Goal: Task Accomplishment & Management: Manage account settings

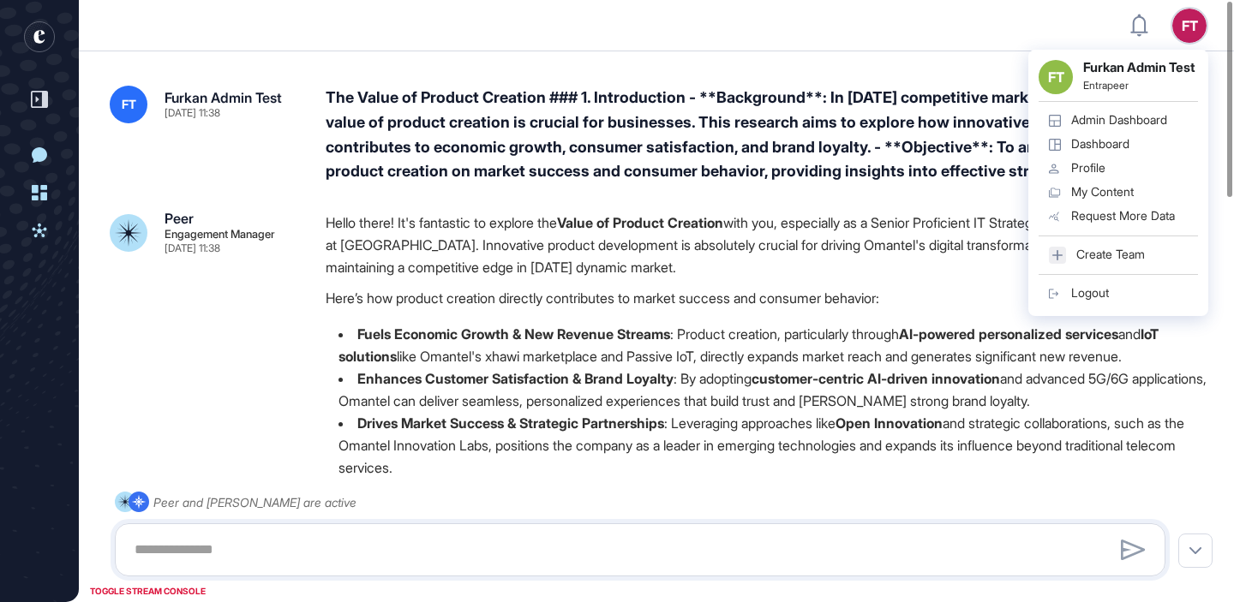
click at [1135, 121] on link "Admin Dashboard" at bounding box center [1117, 121] width 159 height 24
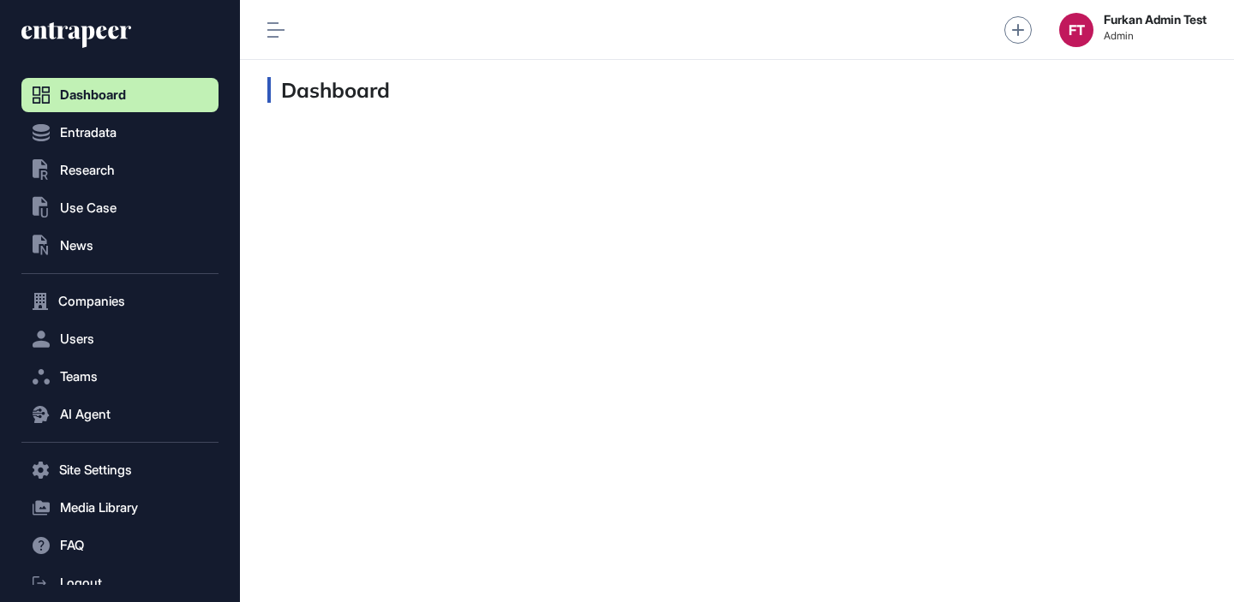
scroll to position [1, 1]
click at [94, 340] on span "Users" at bounding box center [77, 339] width 34 height 14
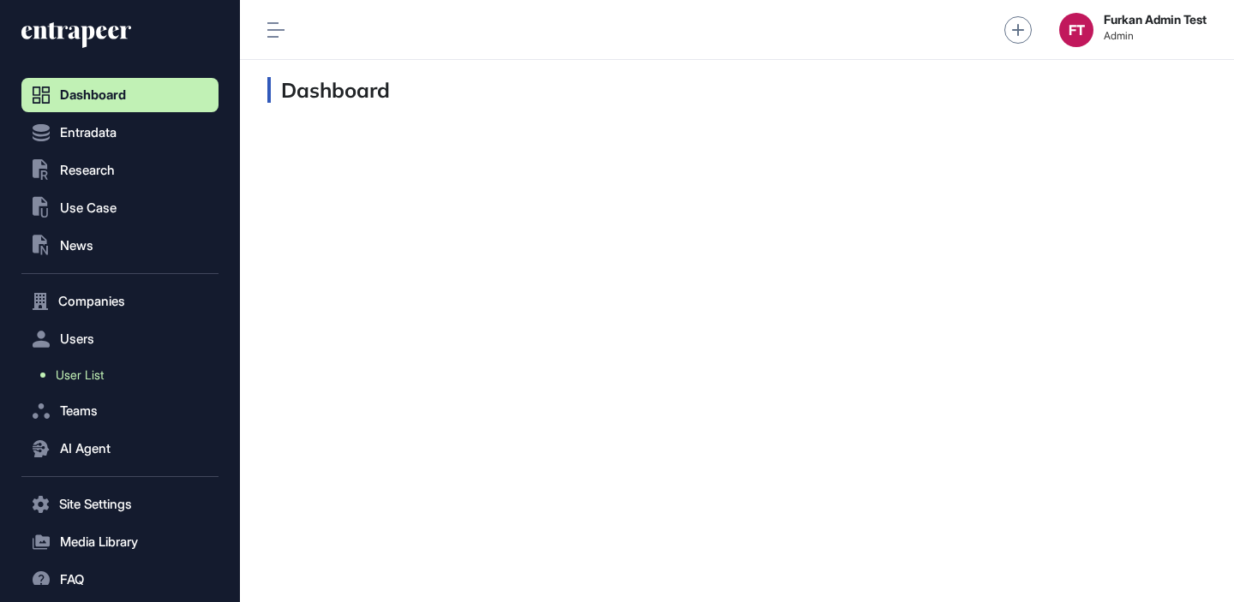
click at [94, 379] on span "User List" at bounding box center [80, 375] width 48 height 14
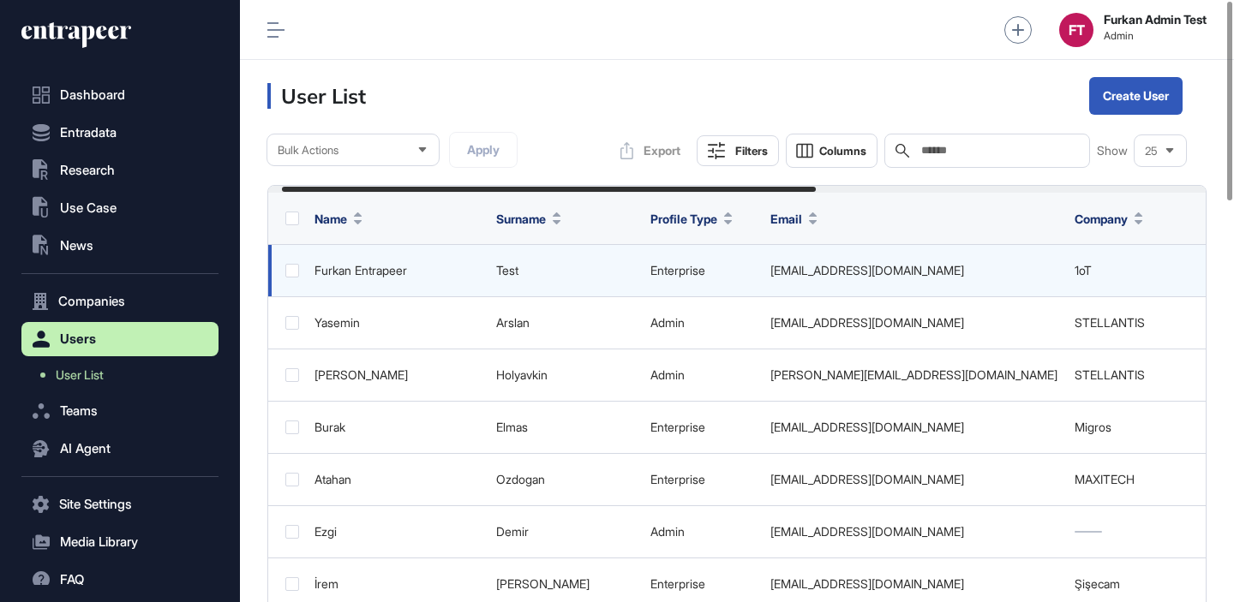
scroll to position [0, 708]
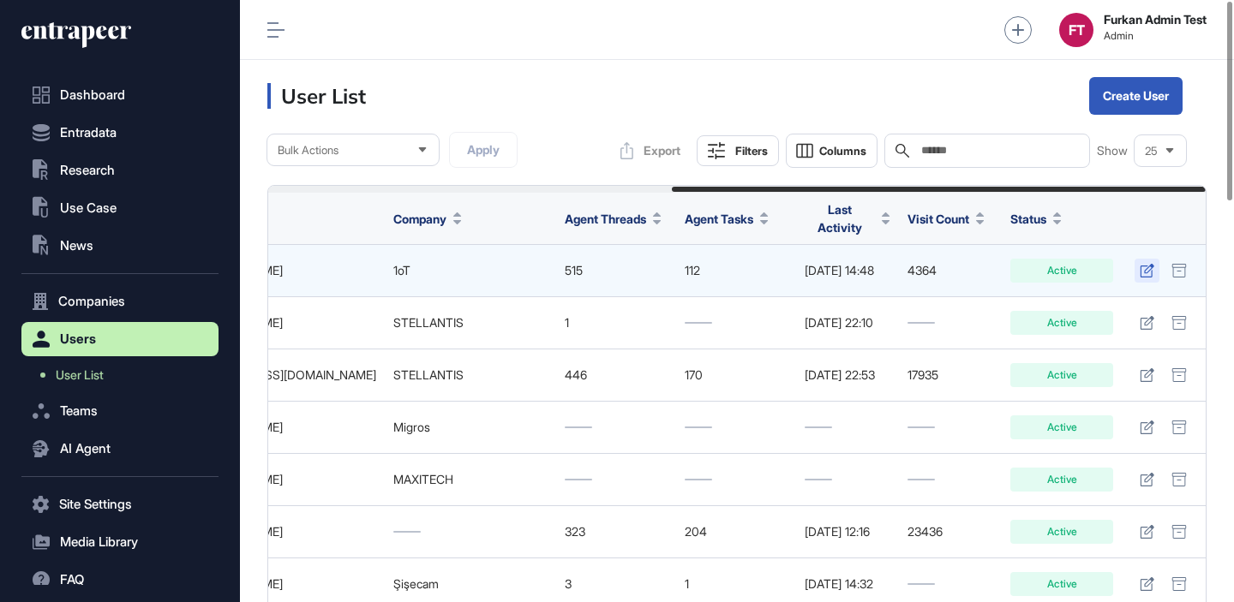
click at [1138, 261] on link at bounding box center [1146, 271] width 25 height 24
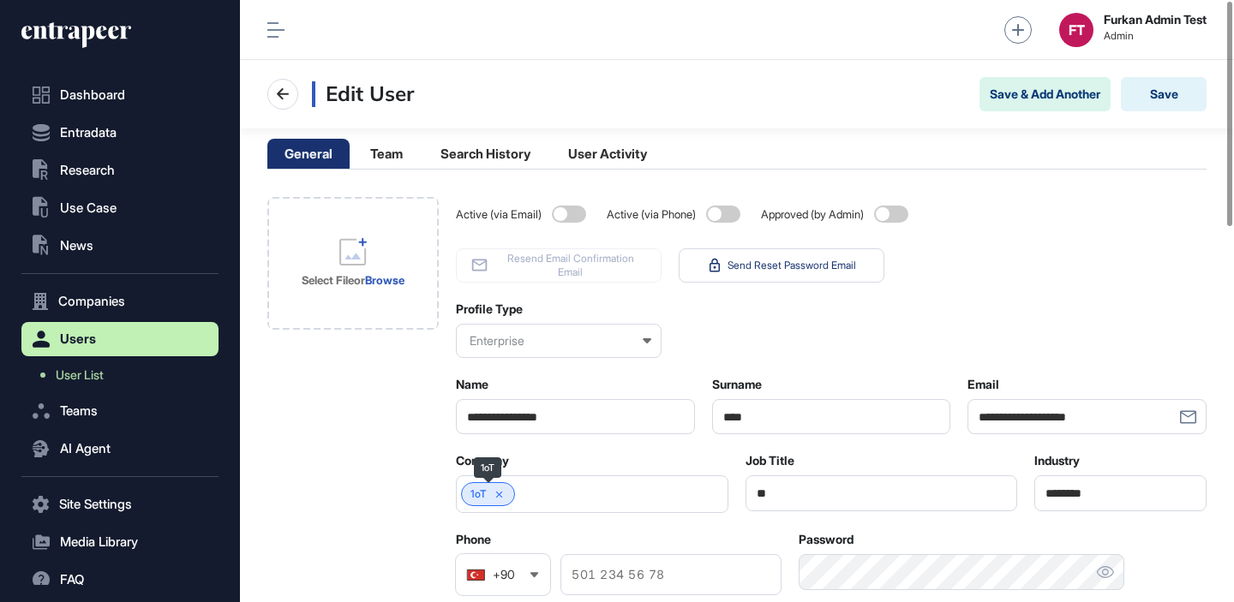
click at [470, 488] on link "1oT" at bounding box center [478, 494] width 16 height 12
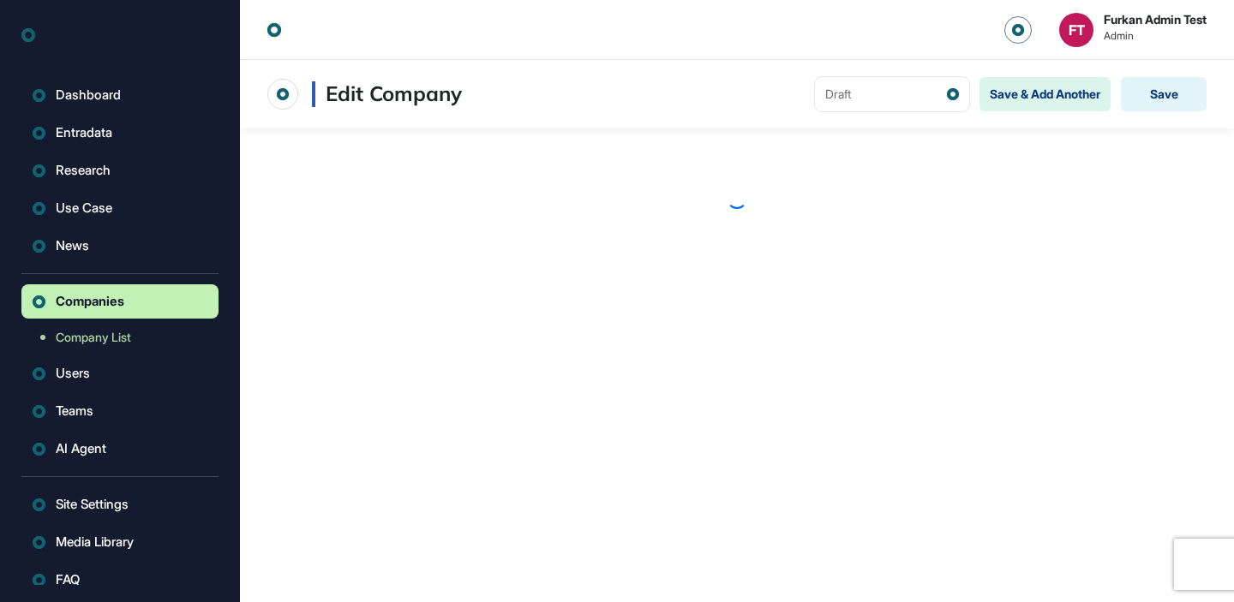
scroll to position [1, 1]
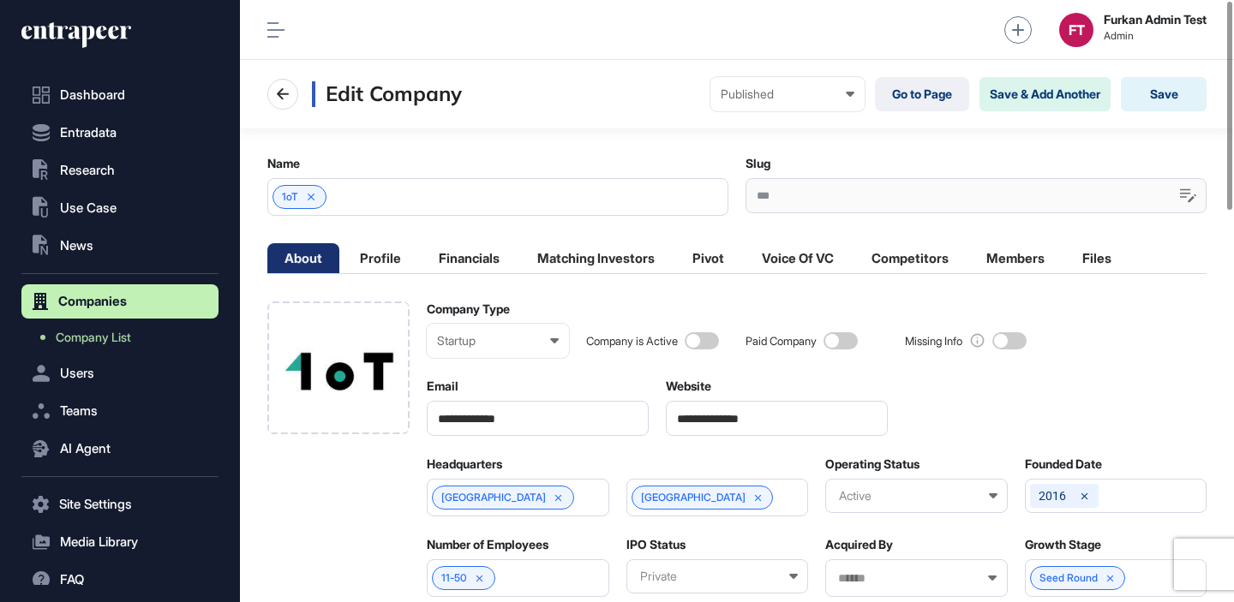
click at [841, 346] on span at bounding box center [840, 340] width 34 height 17
click at [1145, 113] on div "Edit Company Published Draft Pending Review Published Private Go to Page Save &…" at bounding box center [737, 94] width 994 height 69
click at [1160, 91] on button "Save" at bounding box center [1164, 94] width 86 height 34
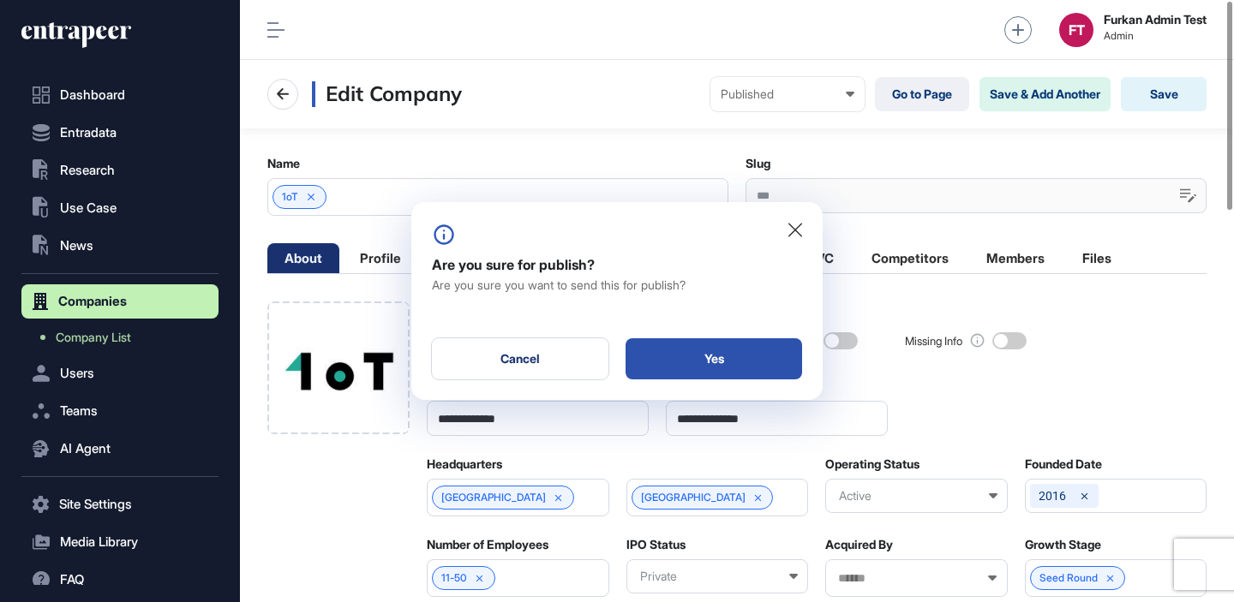
click at [733, 349] on div "Yes" at bounding box center [713, 358] width 176 height 41
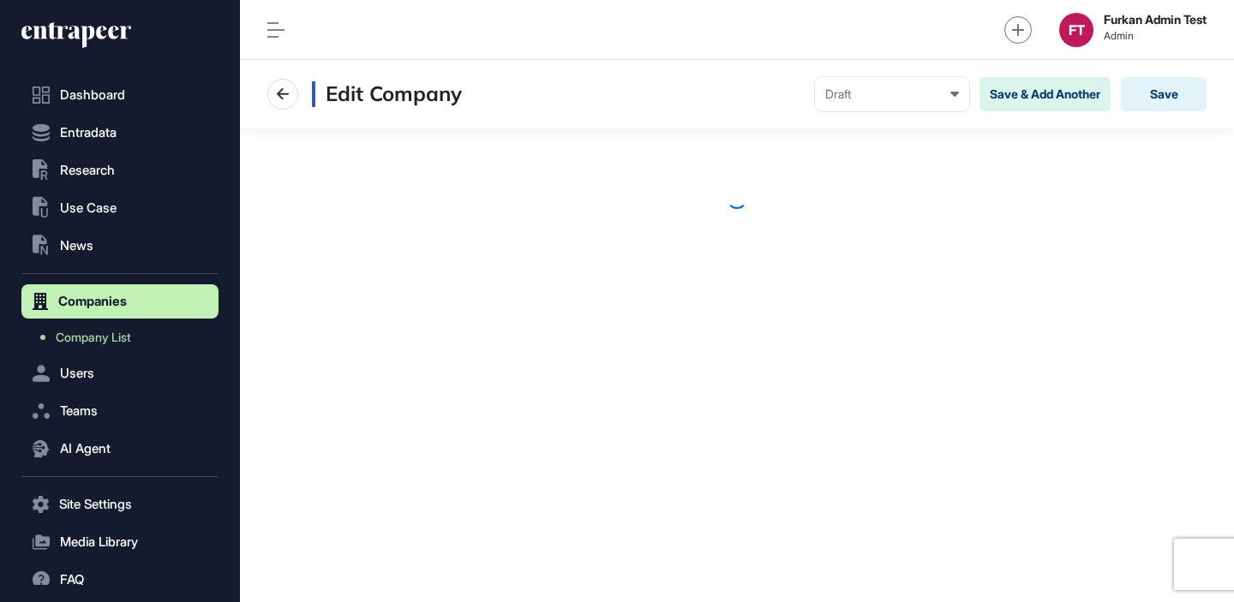
scroll to position [1, 1]
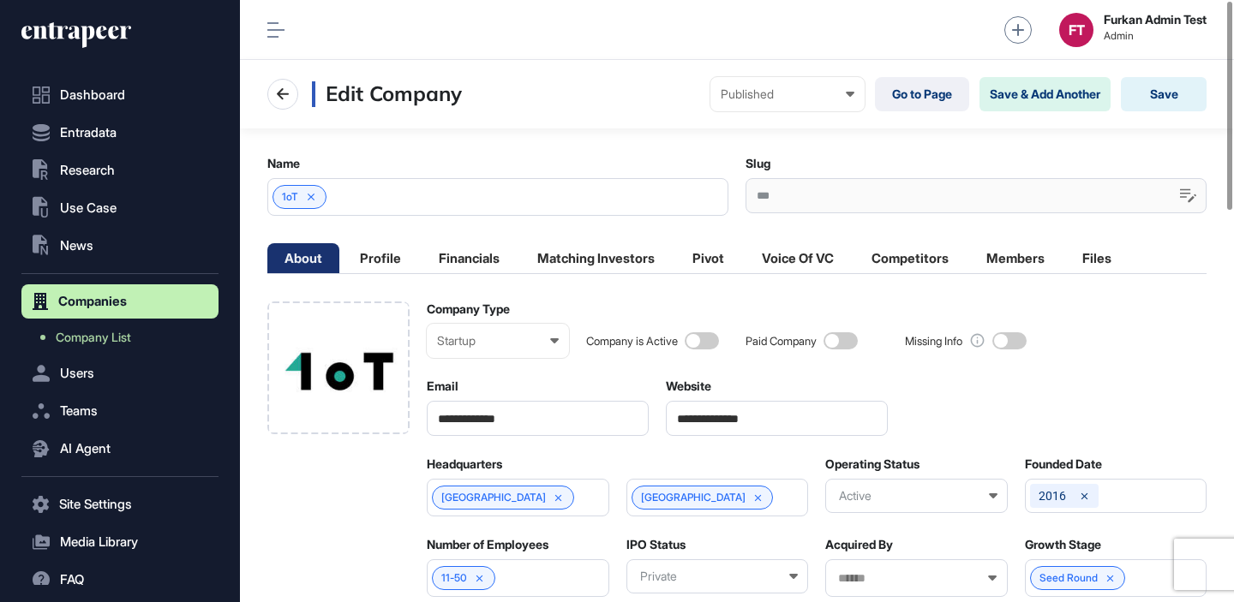
click at [857, 339] on span at bounding box center [840, 340] width 34 height 17
click at [1163, 95] on button "Save" at bounding box center [1164, 94] width 86 height 34
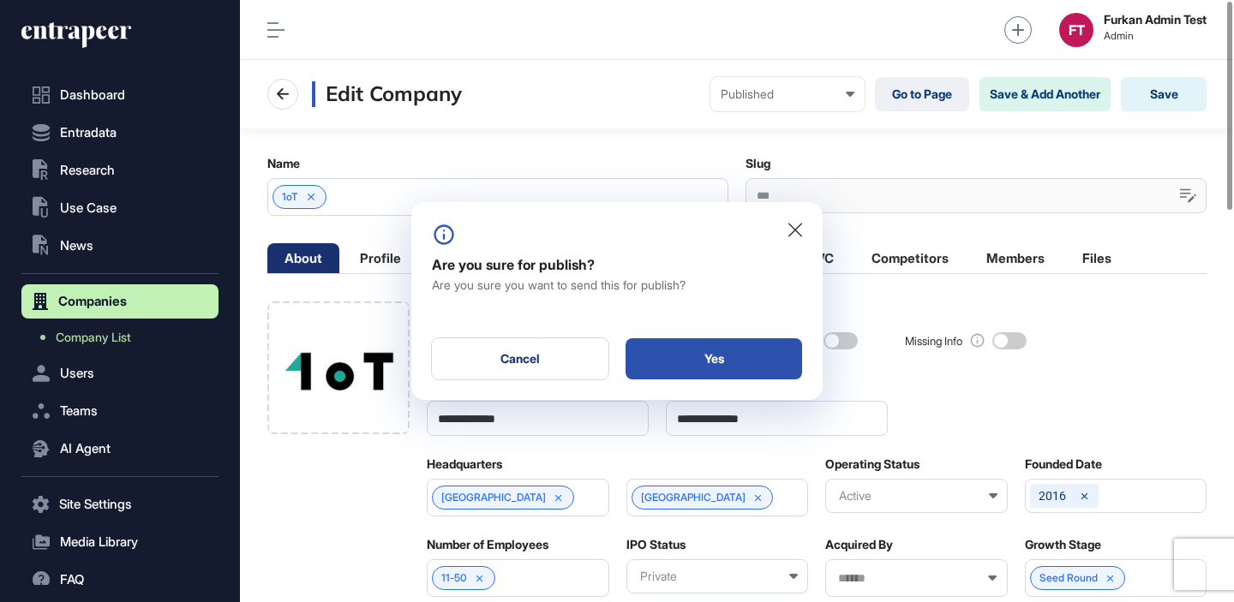
click at [710, 364] on div "Yes" at bounding box center [713, 358] width 176 height 41
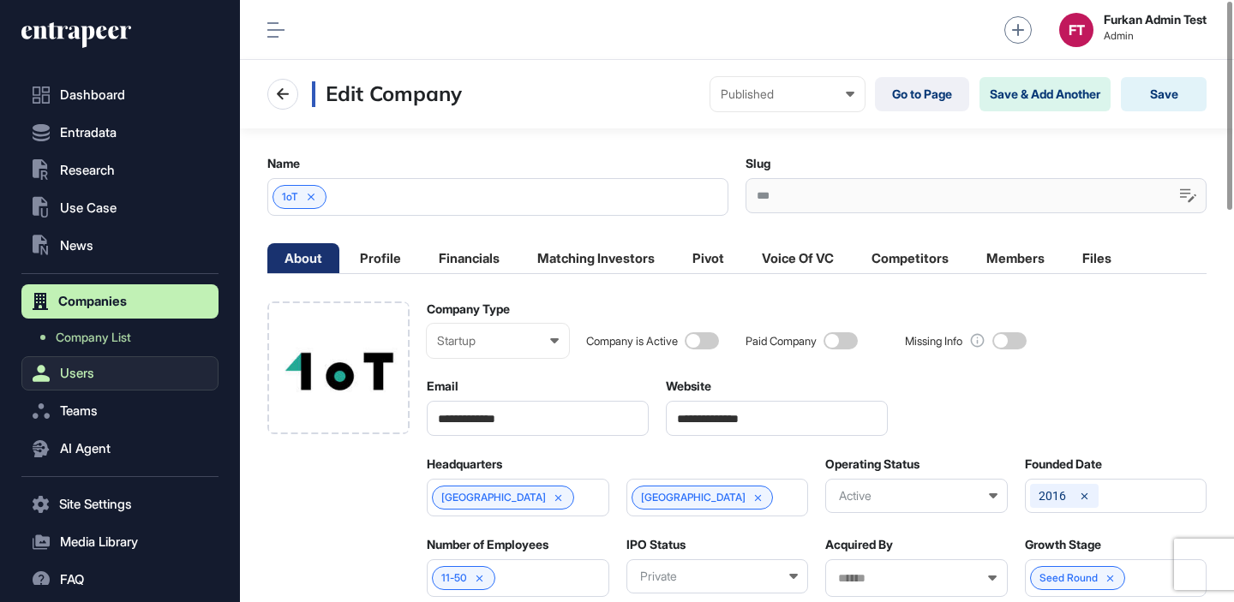
click at [170, 374] on button "Users" at bounding box center [119, 373] width 197 height 34
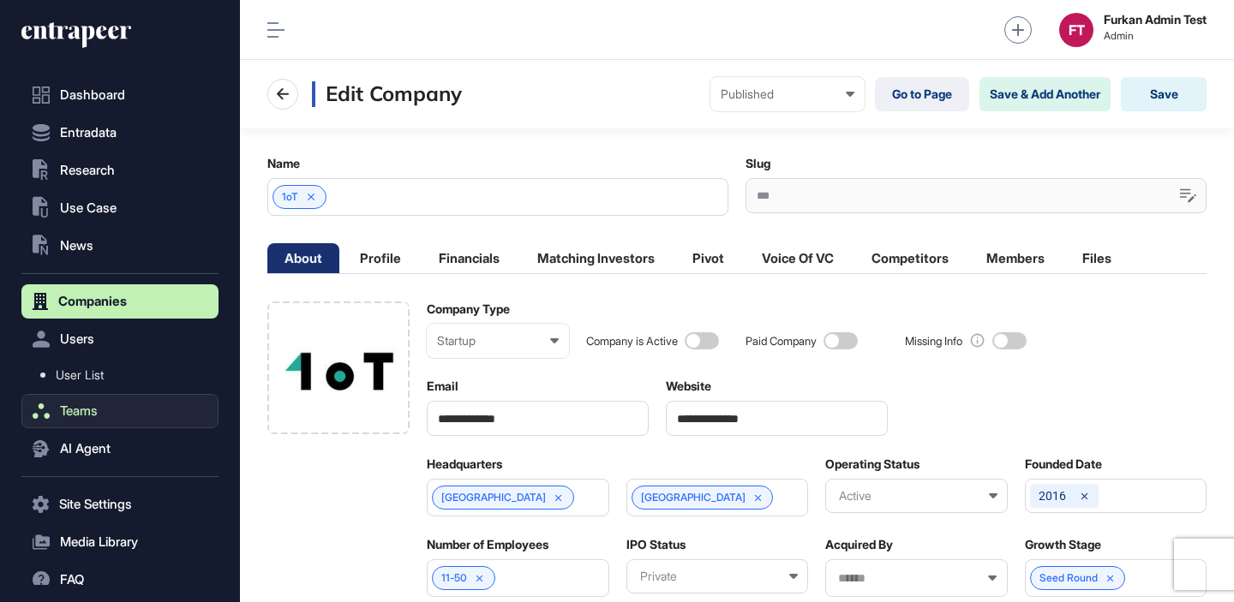
click at [146, 415] on button "Teams" at bounding box center [119, 411] width 197 height 34
click at [163, 394] on button "Teams" at bounding box center [119, 411] width 197 height 34
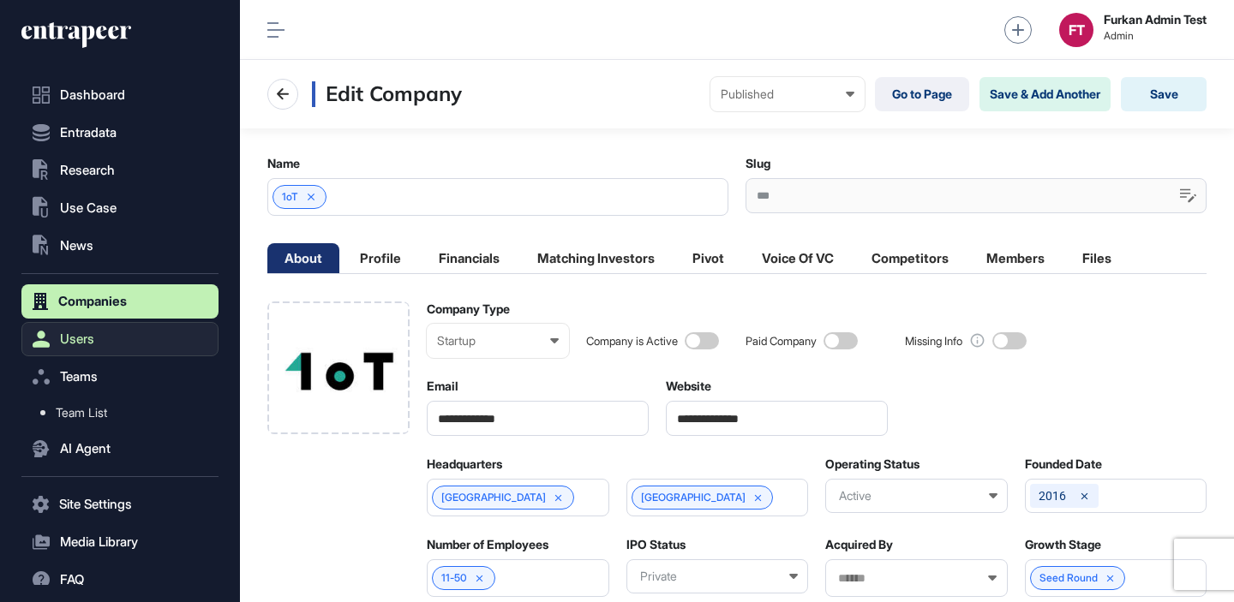
click at [176, 343] on button "Users" at bounding box center [119, 339] width 197 height 34
click at [154, 368] on link "User List" at bounding box center [124, 375] width 188 height 31
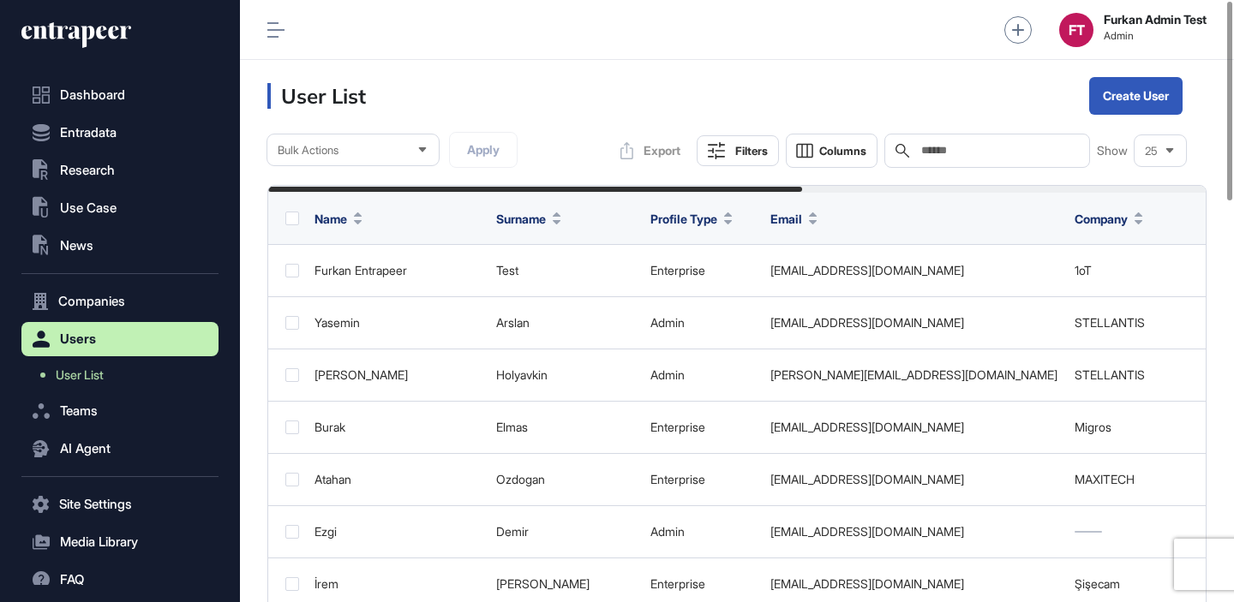
click at [953, 146] on input "text" at bounding box center [998, 151] width 159 height 14
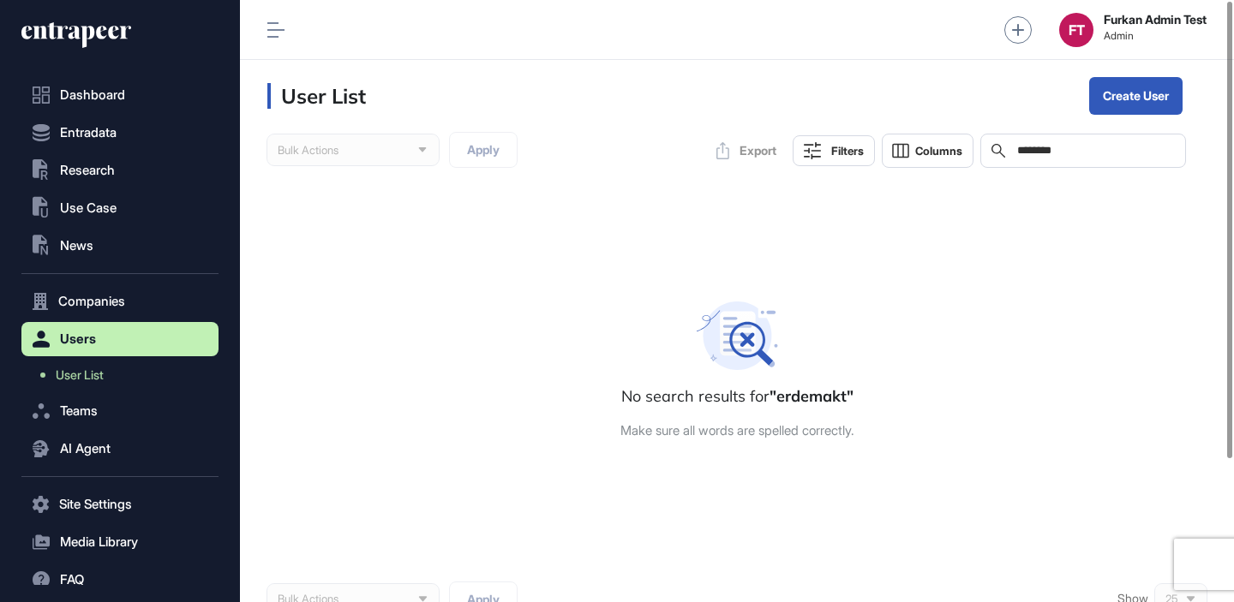
type input "********"
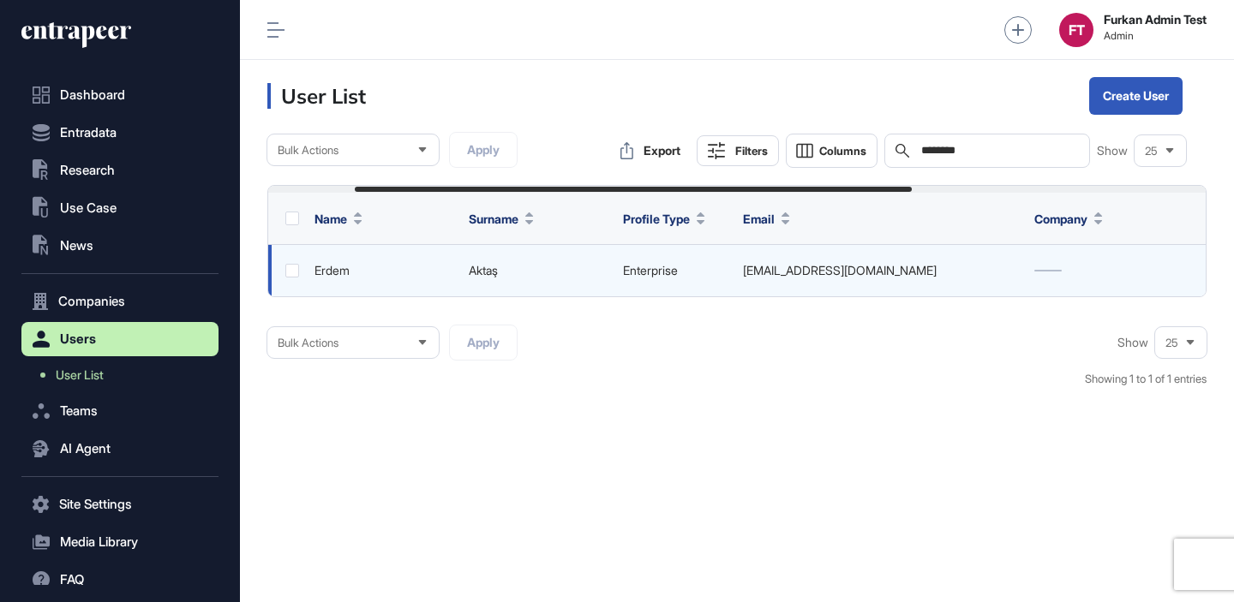
scroll to position [0, 641]
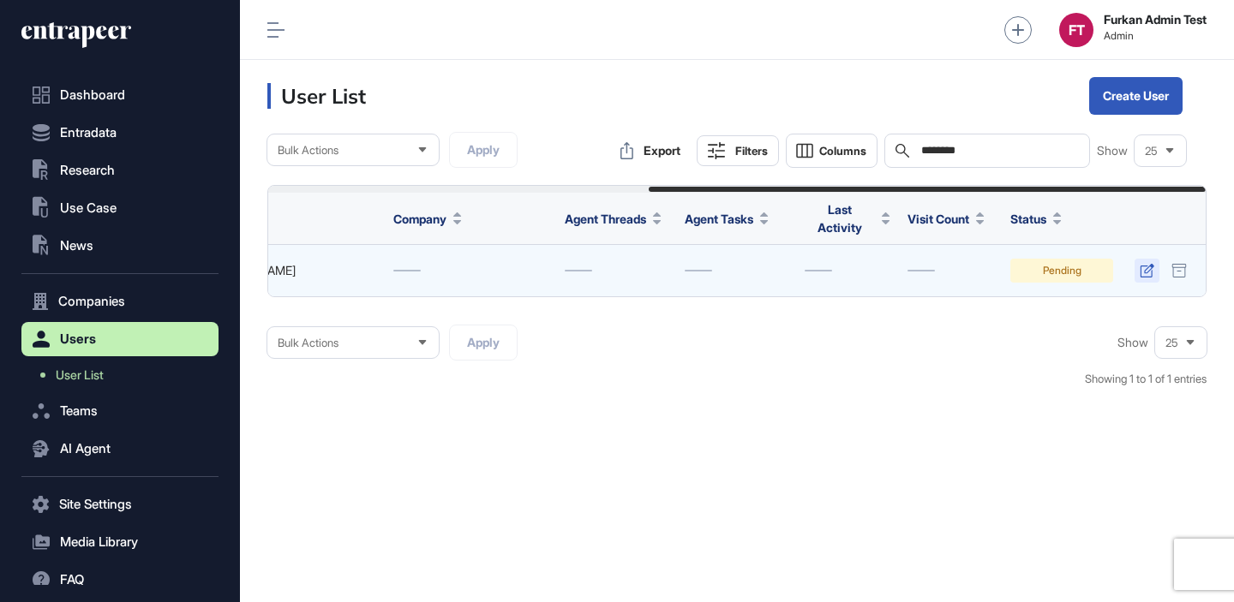
click at [1139, 270] on icon at bounding box center [1146, 271] width 14 height 14
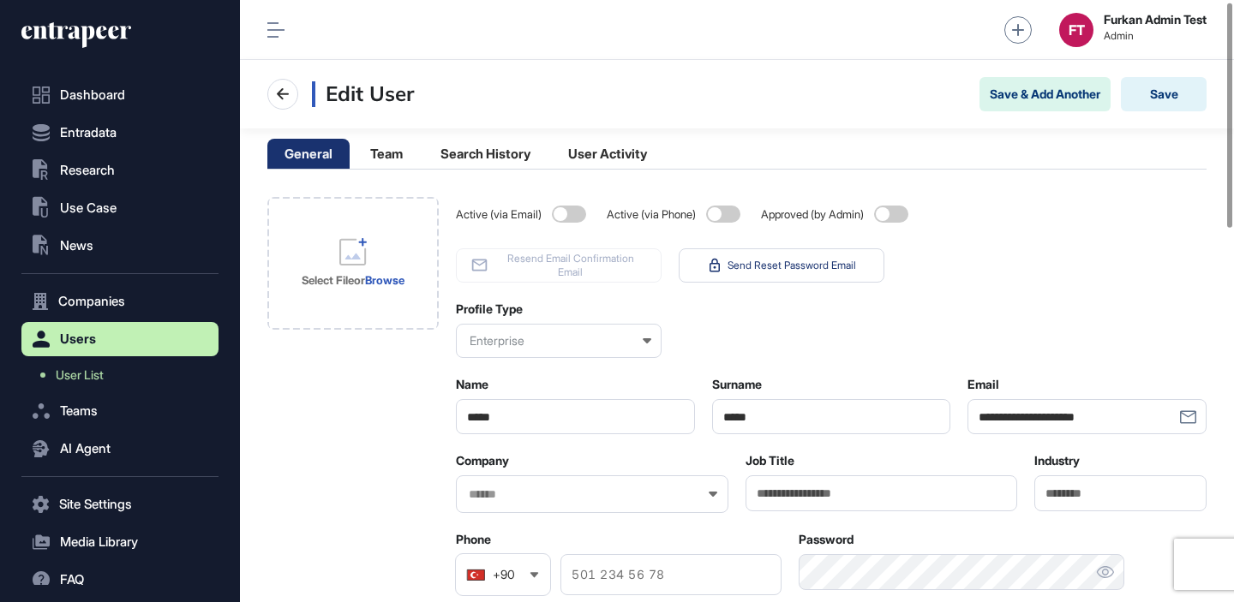
scroll to position [22, 0]
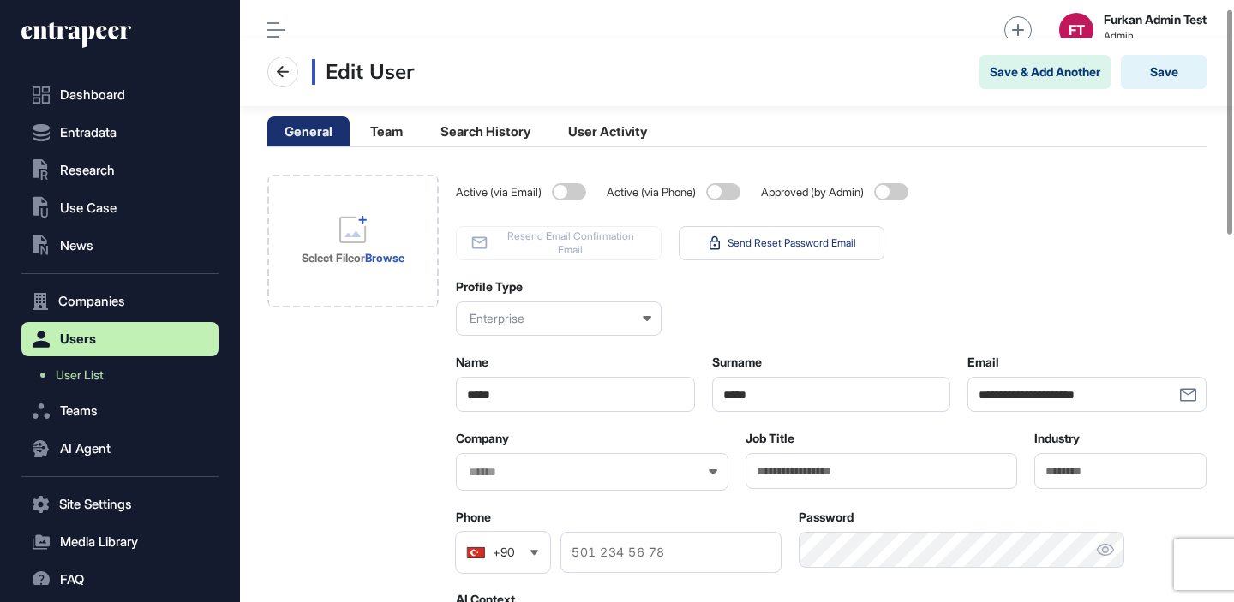
click at [893, 189] on span at bounding box center [891, 191] width 34 height 17
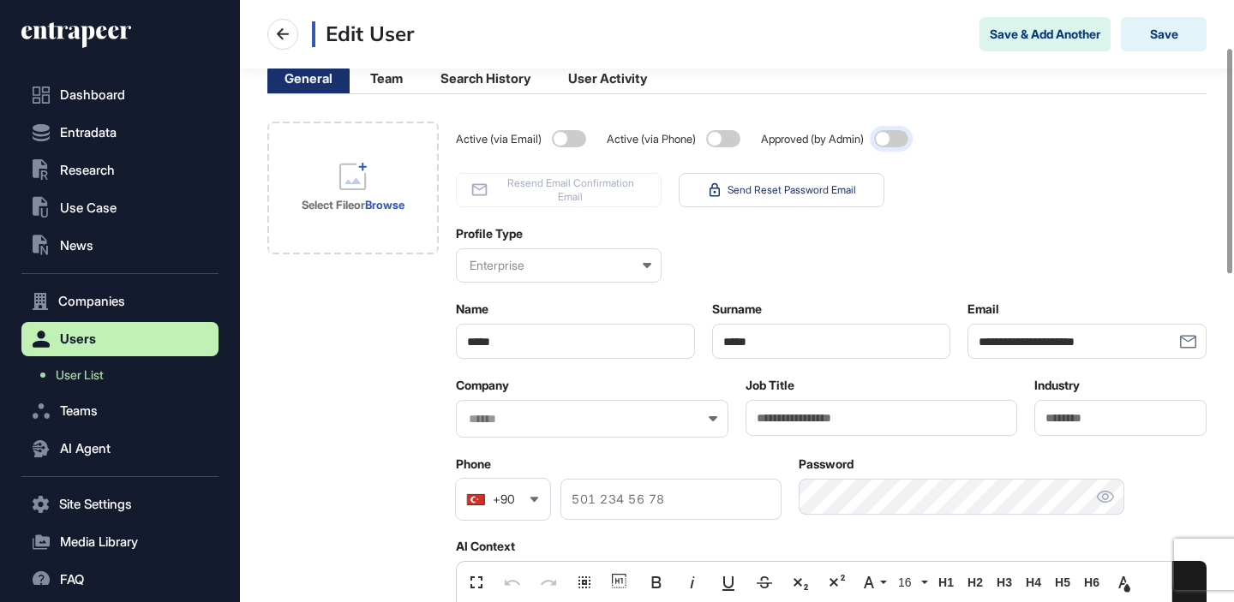
scroll to position [127, 0]
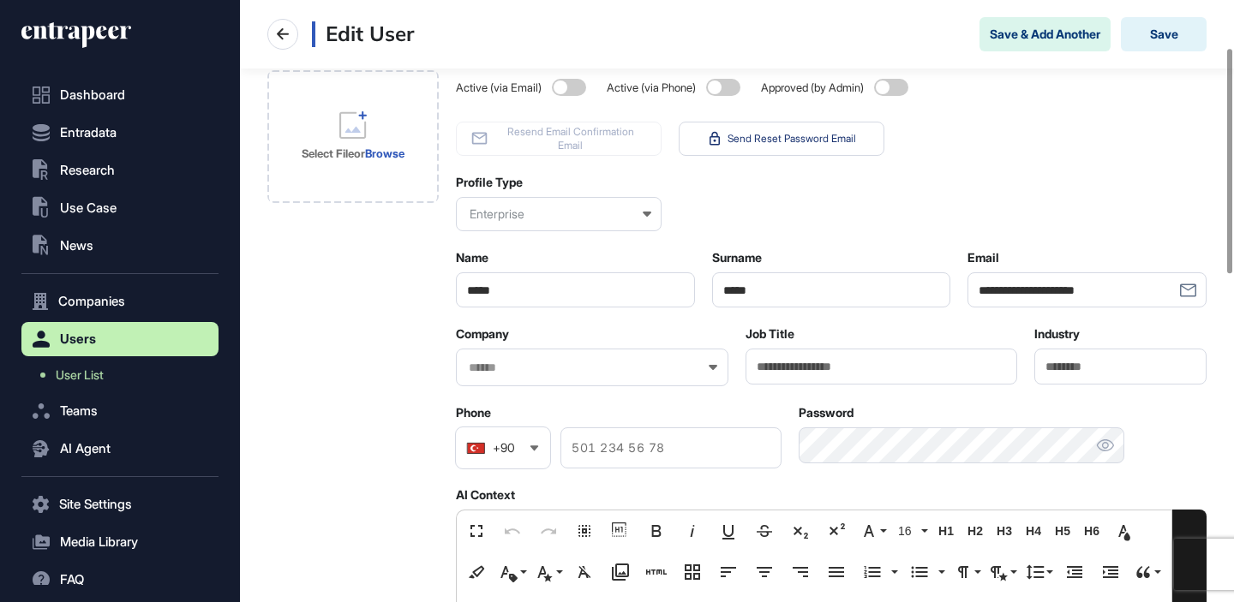
click at [635, 362] on input "text" at bounding box center [581, 368] width 228 height 15
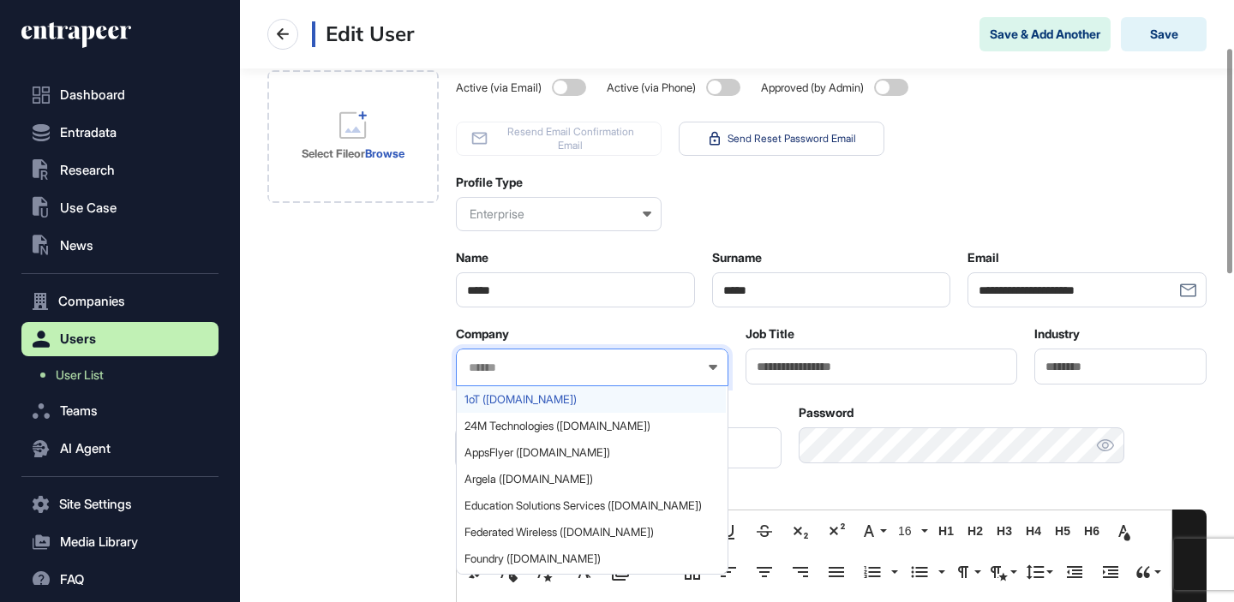
click at [597, 388] on div "1oT (1oT.com)" at bounding box center [591, 399] width 269 height 27
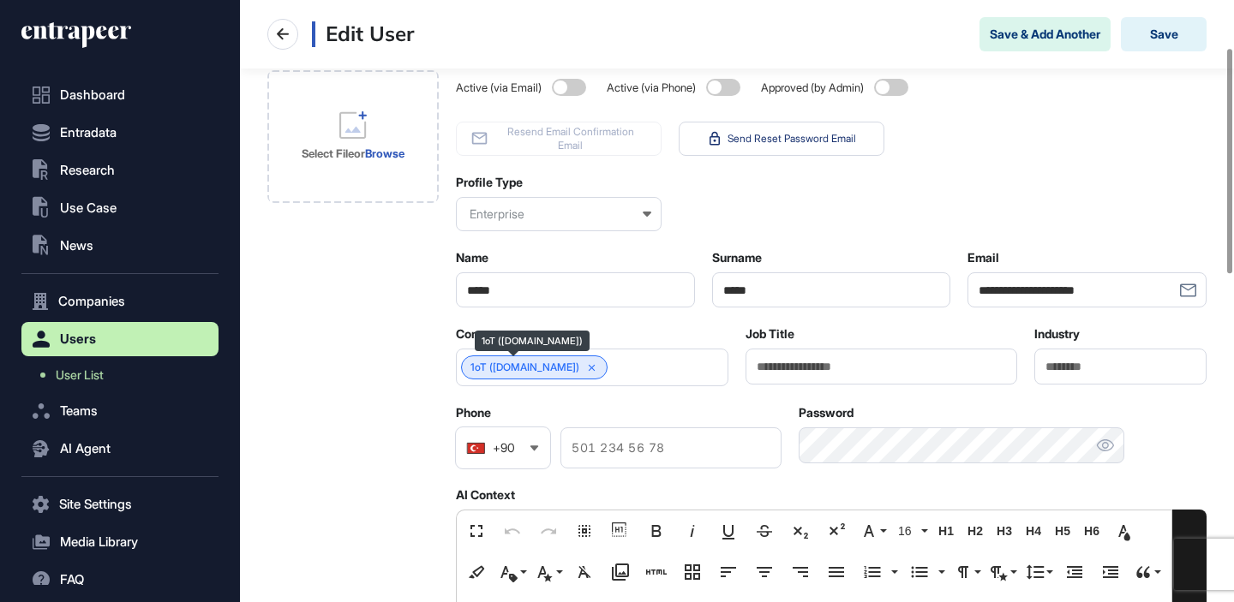
click at [557, 368] on div "1oT (1oT.com)" at bounding box center [534, 368] width 146 height 24
click at [586, 367] on icon at bounding box center [592, 368] width 12 height 12
click at [562, 367] on input "text" at bounding box center [581, 368] width 228 height 15
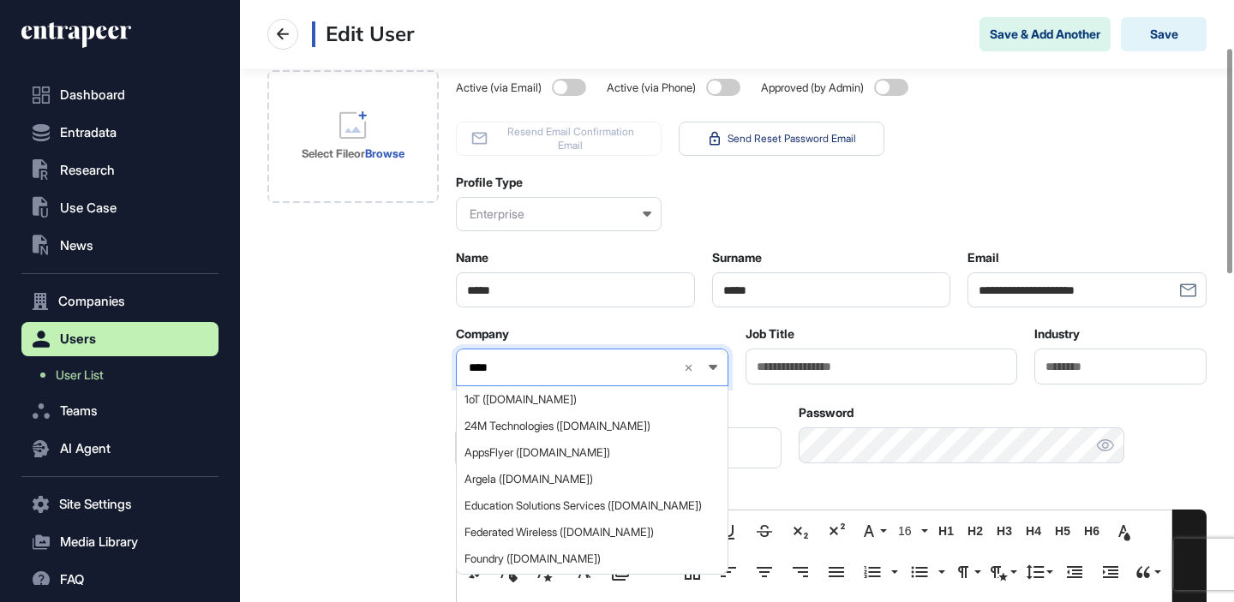
type input "*****"
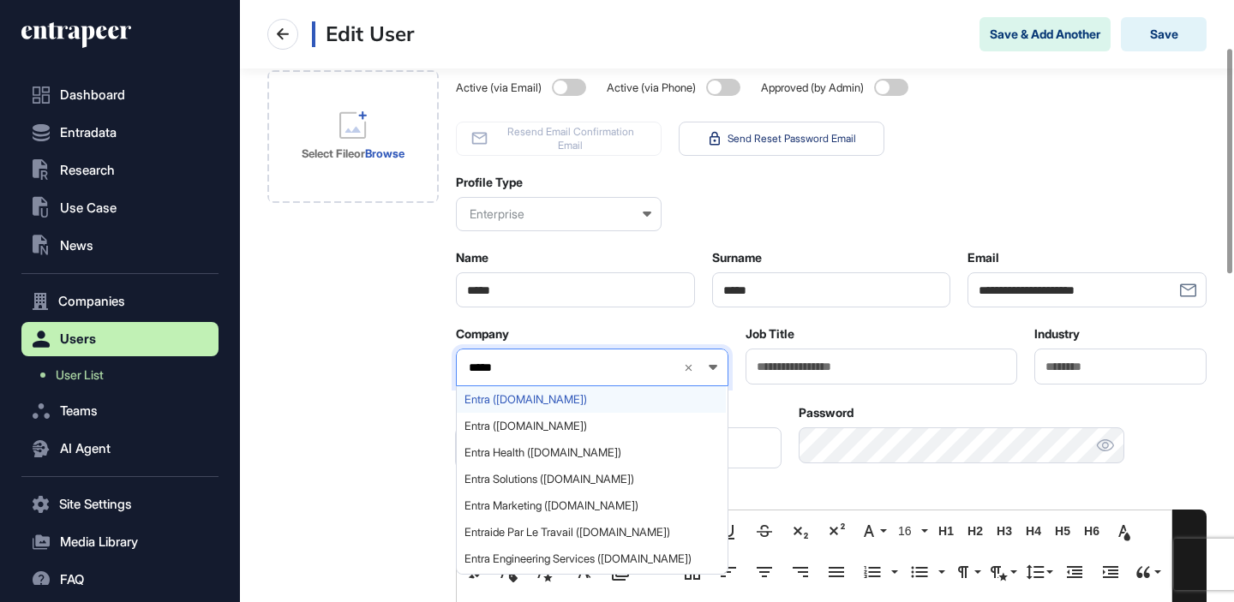
click at [554, 399] on span "Entra (entra.no)" at bounding box center [591, 399] width 254 height 13
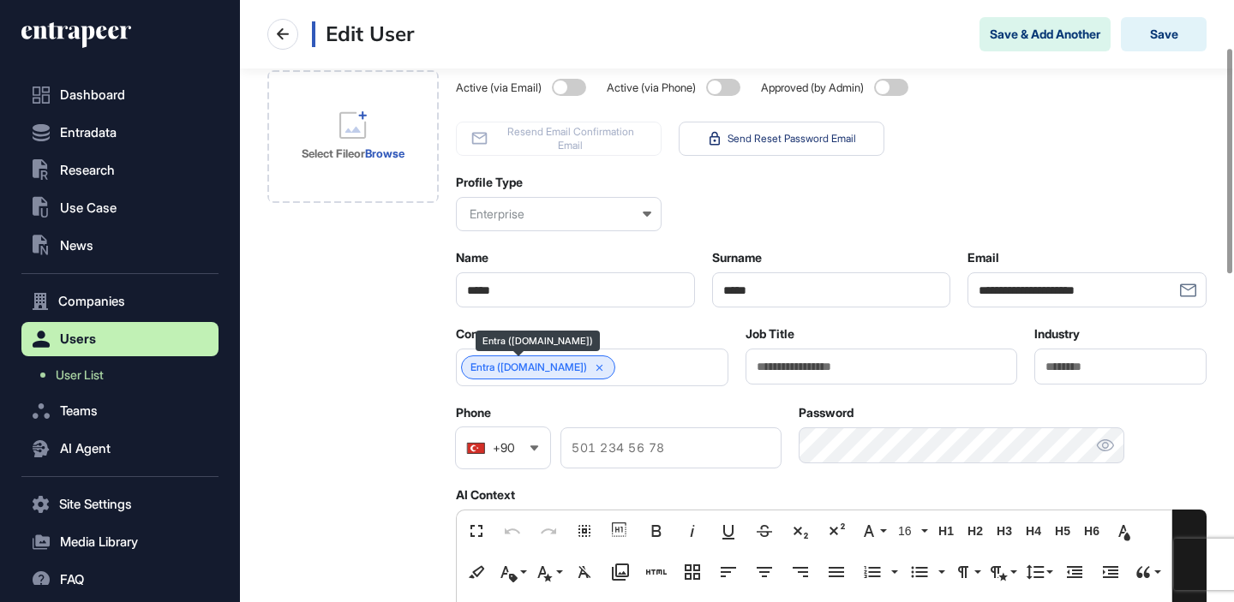
click at [567, 369] on div "Entra (entra.no)" at bounding box center [538, 368] width 154 height 24
click at [596, 366] on icon at bounding box center [599, 367] width 7 height 7
click at [543, 368] on input "text" at bounding box center [581, 368] width 228 height 15
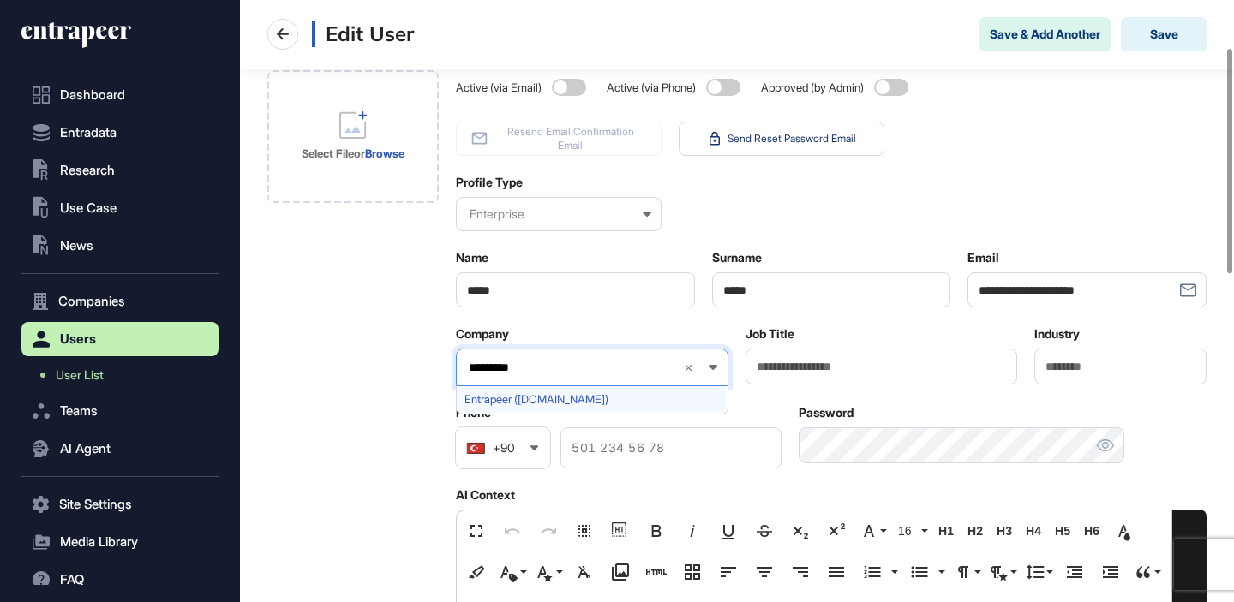
type input "*********"
click at [517, 396] on span "Entrapeer (entrapeer.com)" at bounding box center [591, 399] width 254 height 13
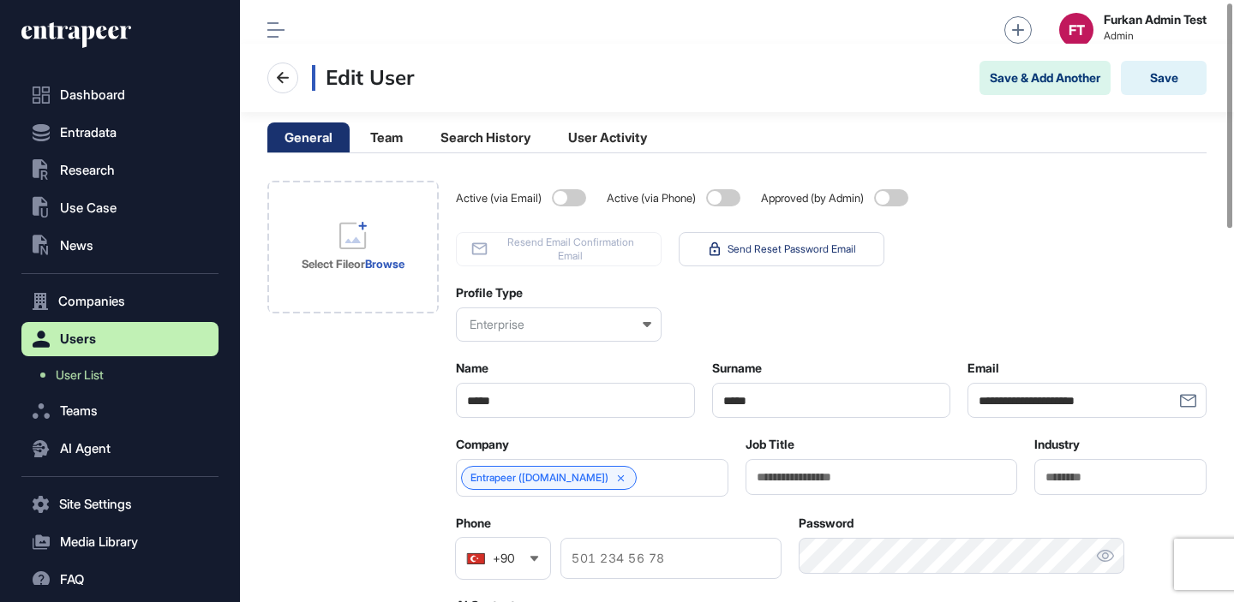
scroll to position [5, 0]
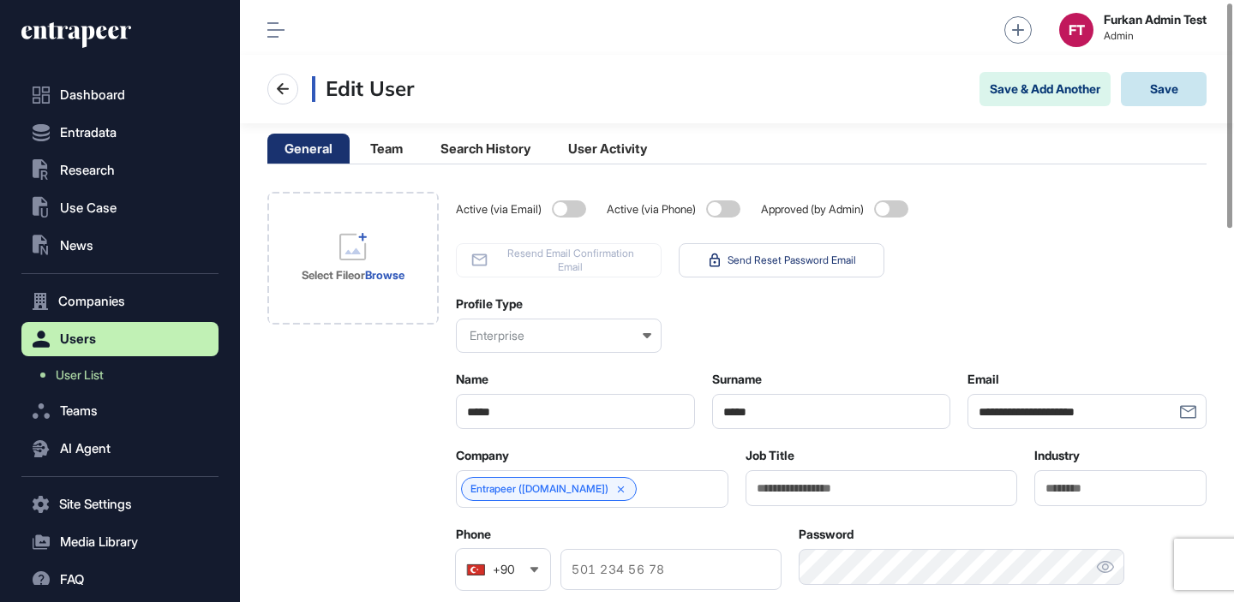
click at [1153, 87] on button "Save" at bounding box center [1164, 89] width 86 height 34
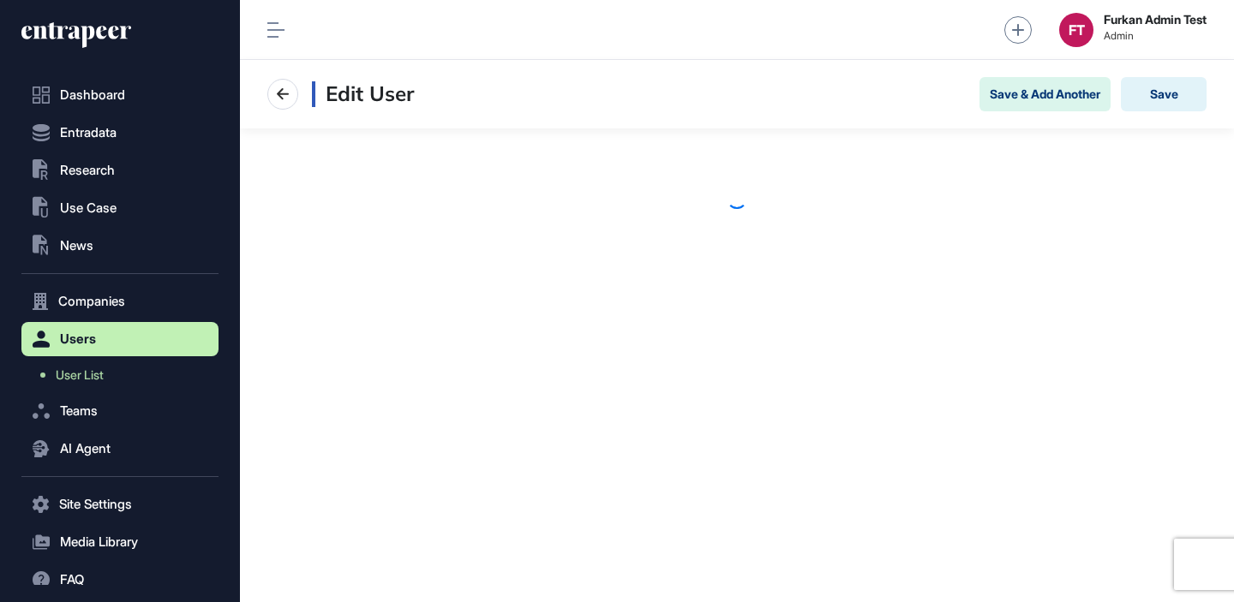
scroll to position [1, 1]
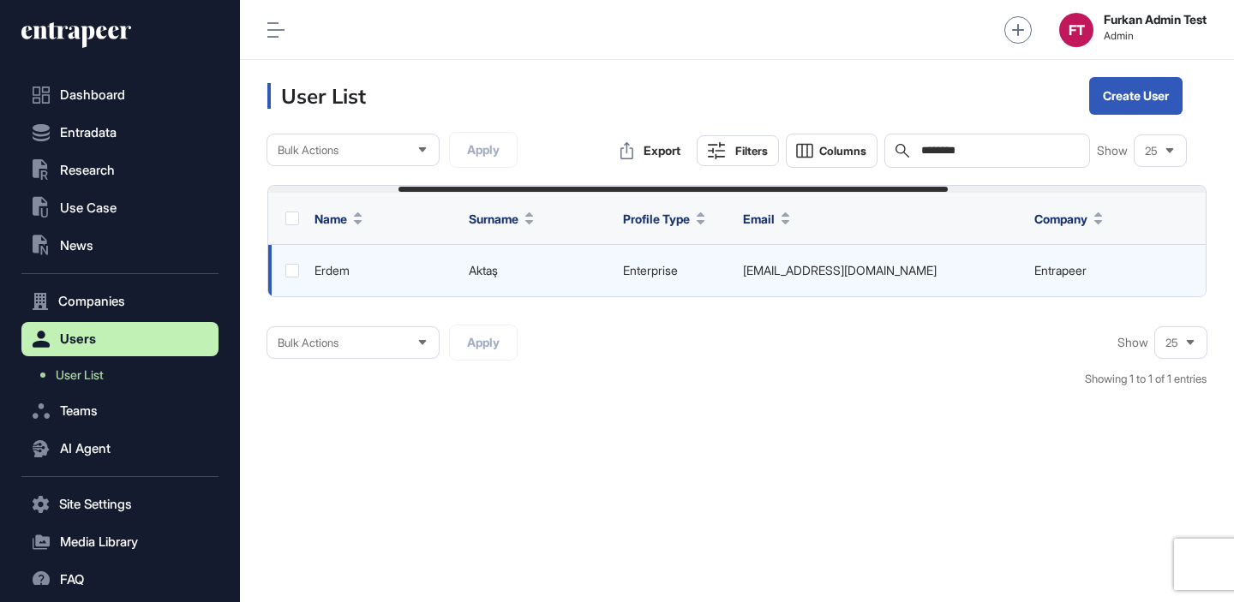
scroll to position [0, 662]
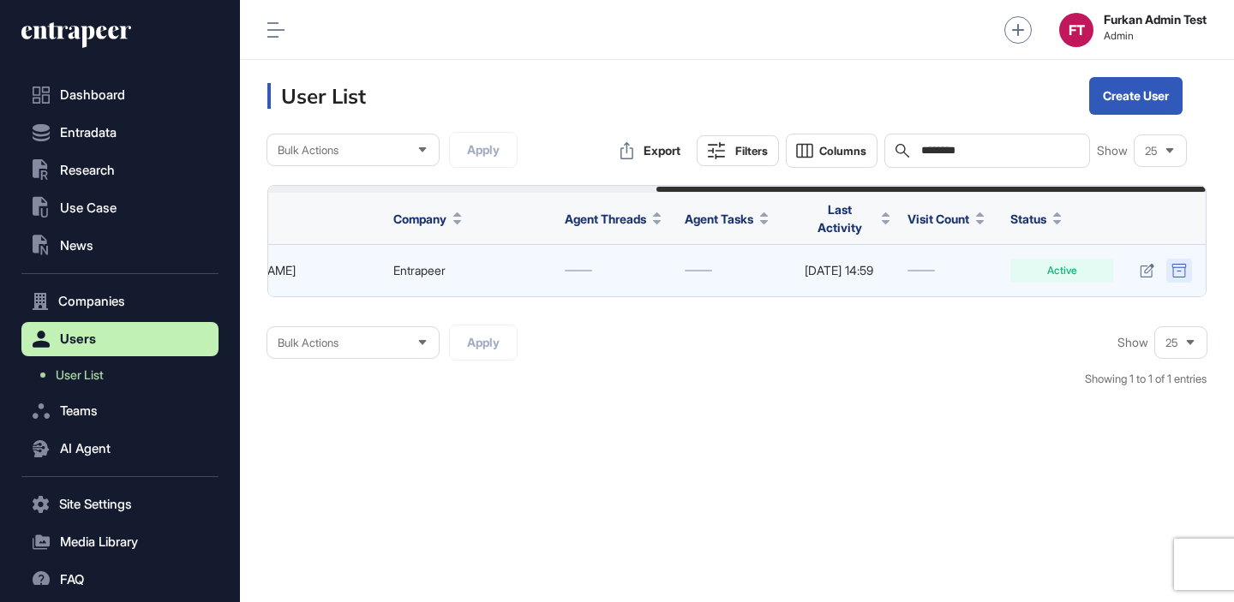
click at [1179, 264] on icon at bounding box center [1178, 271] width 14 height 14
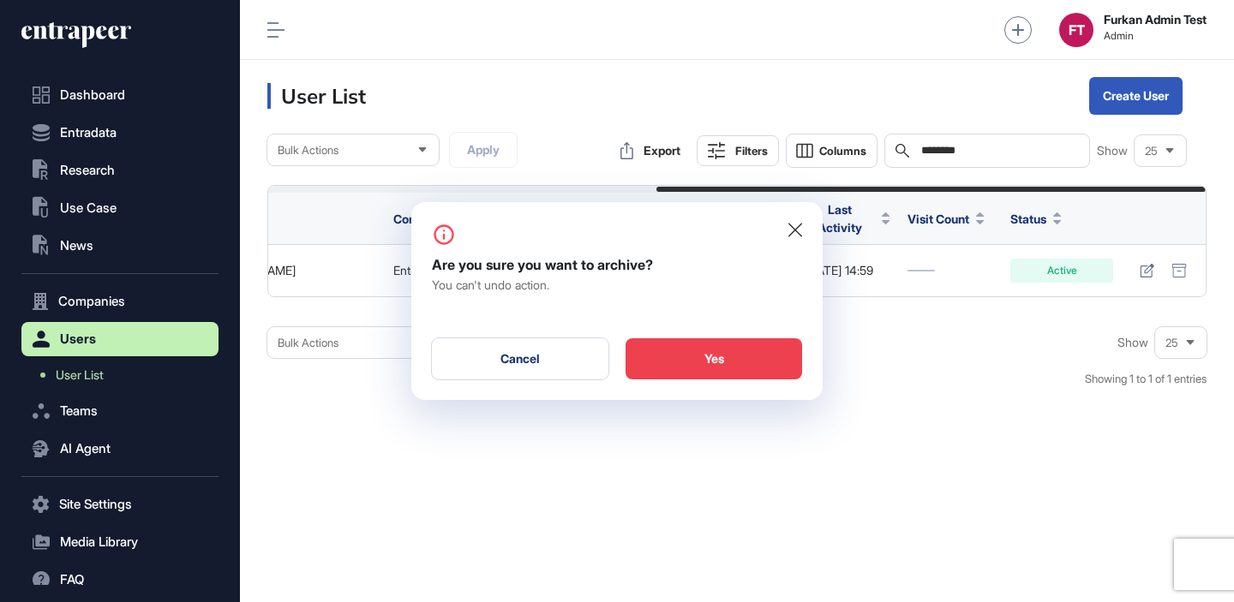
click at [711, 339] on div "Yes" at bounding box center [713, 358] width 176 height 41
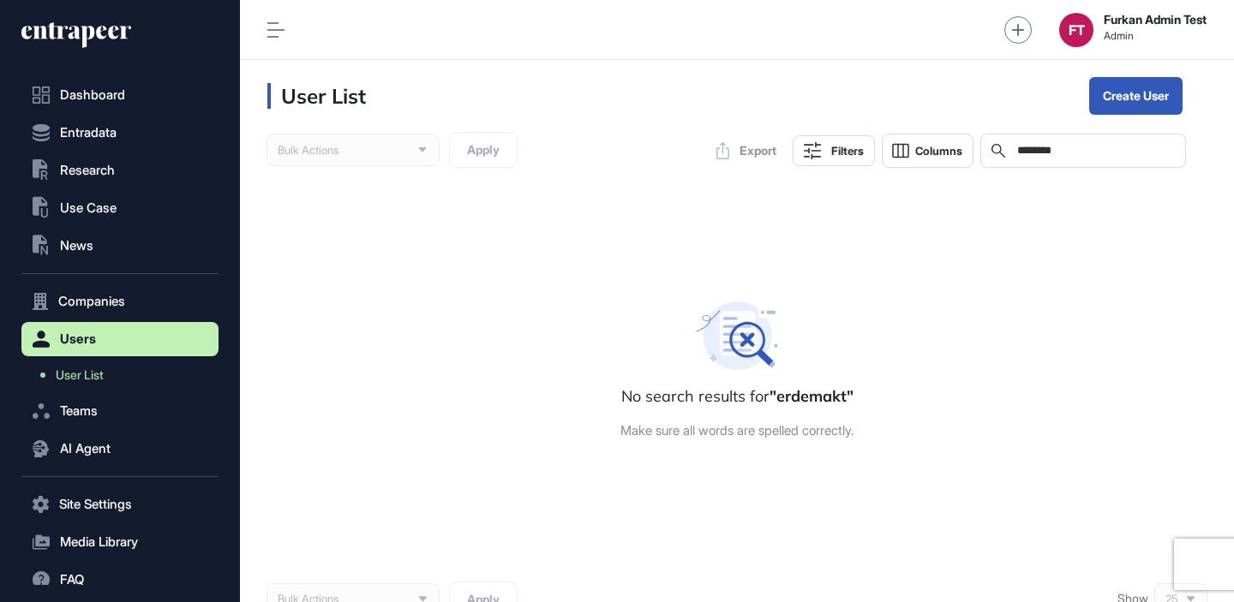
scroll to position [0, 0]
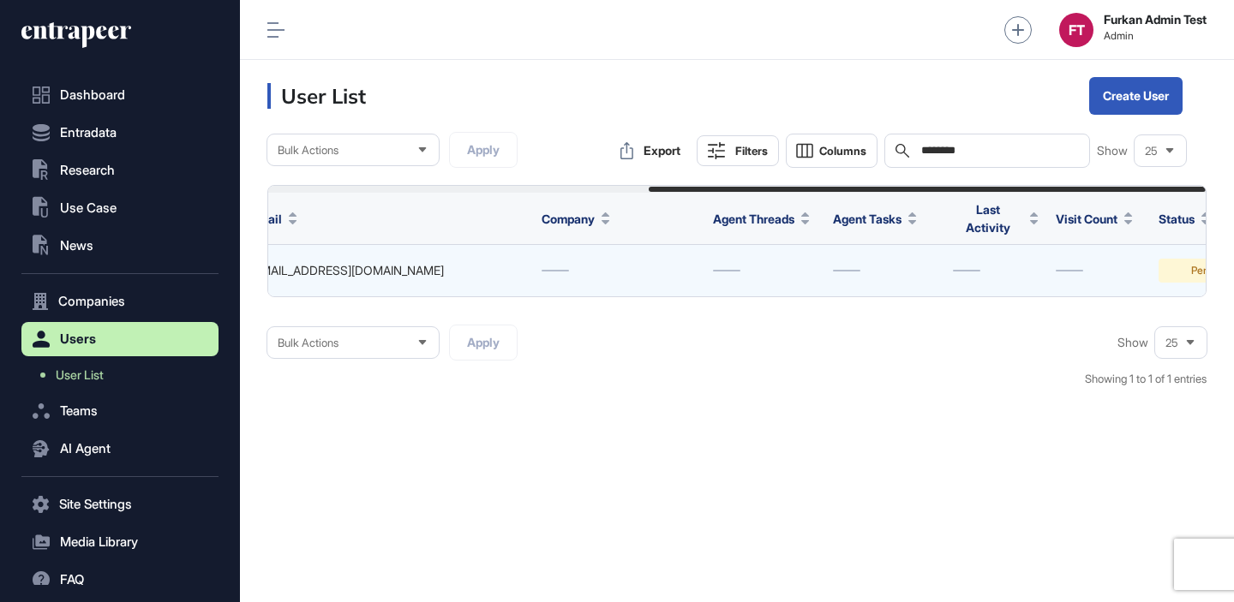
scroll to position [0, 641]
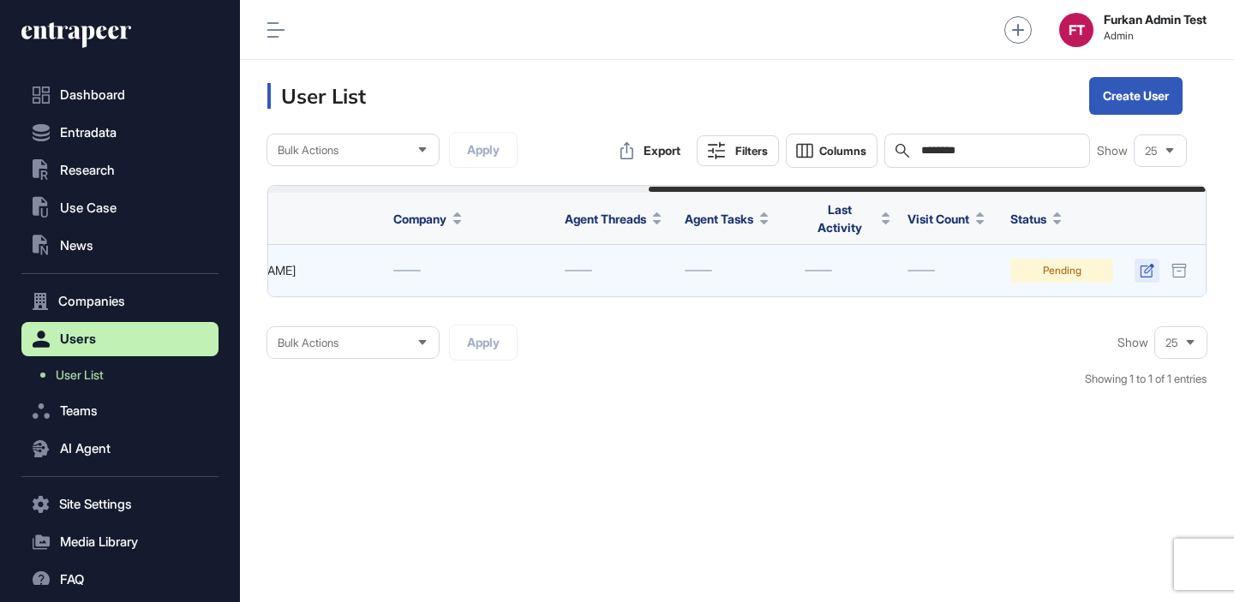
click at [1144, 273] on icon at bounding box center [1146, 271] width 15 height 14
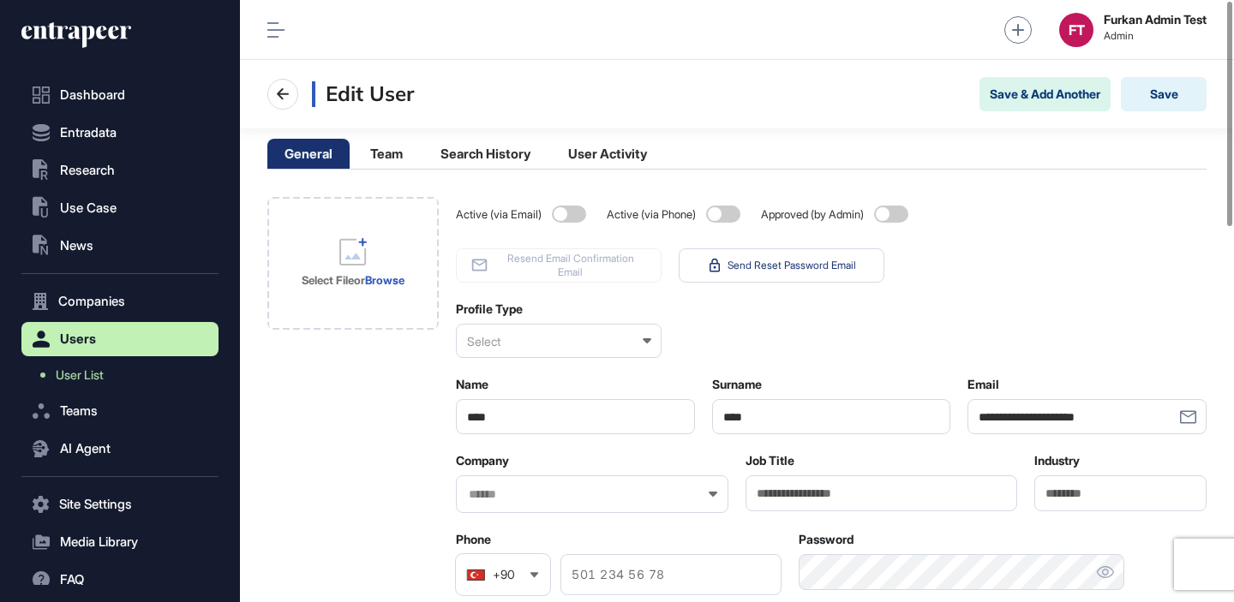
click at [559, 346] on div "Select" at bounding box center [559, 341] width 206 height 34
click at [536, 401] on div "Startup" at bounding box center [558, 398] width 202 height 27
click at [582, 489] on input "text" at bounding box center [581, 494] width 228 height 15
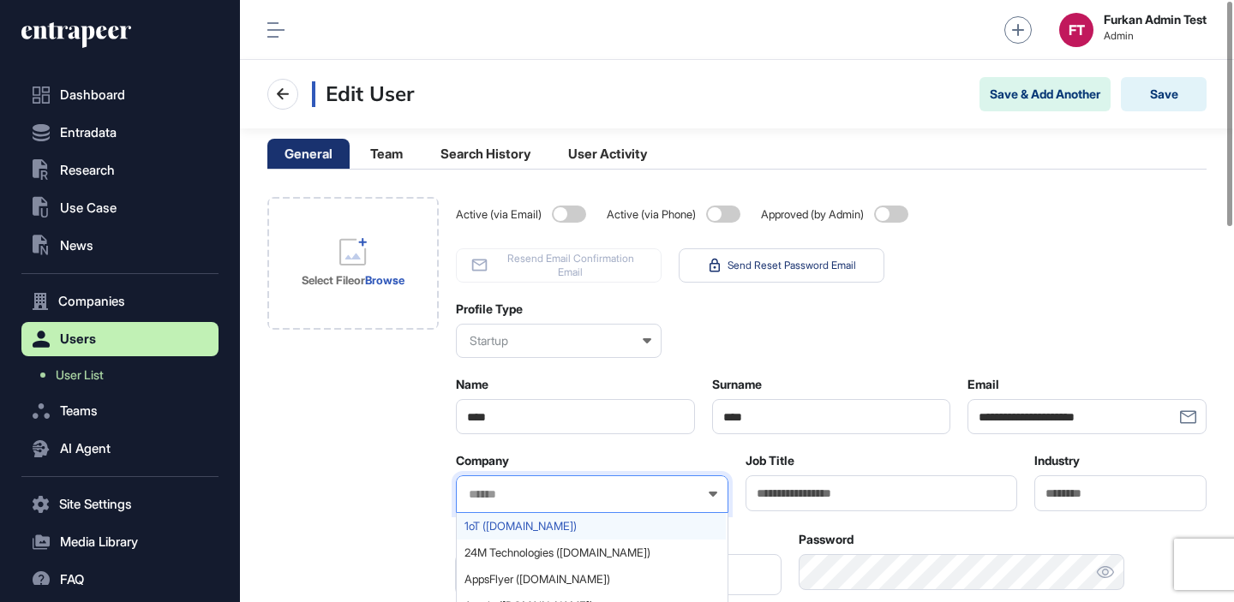
click at [541, 526] on span "1oT (1ot.com)" at bounding box center [591, 526] width 254 height 13
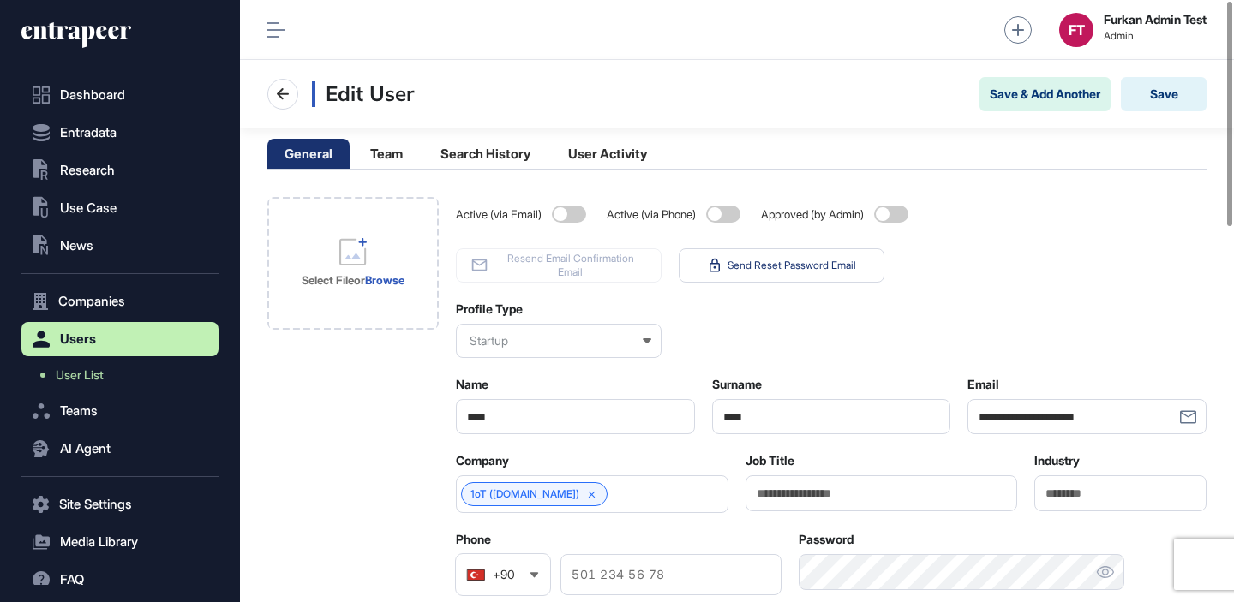
click at [950, 313] on div "Profile Type Startup" at bounding box center [831, 330] width 750 height 57
click at [1151, 96] on button "Save" at bounding box center [1164, 94] width 86 height 34
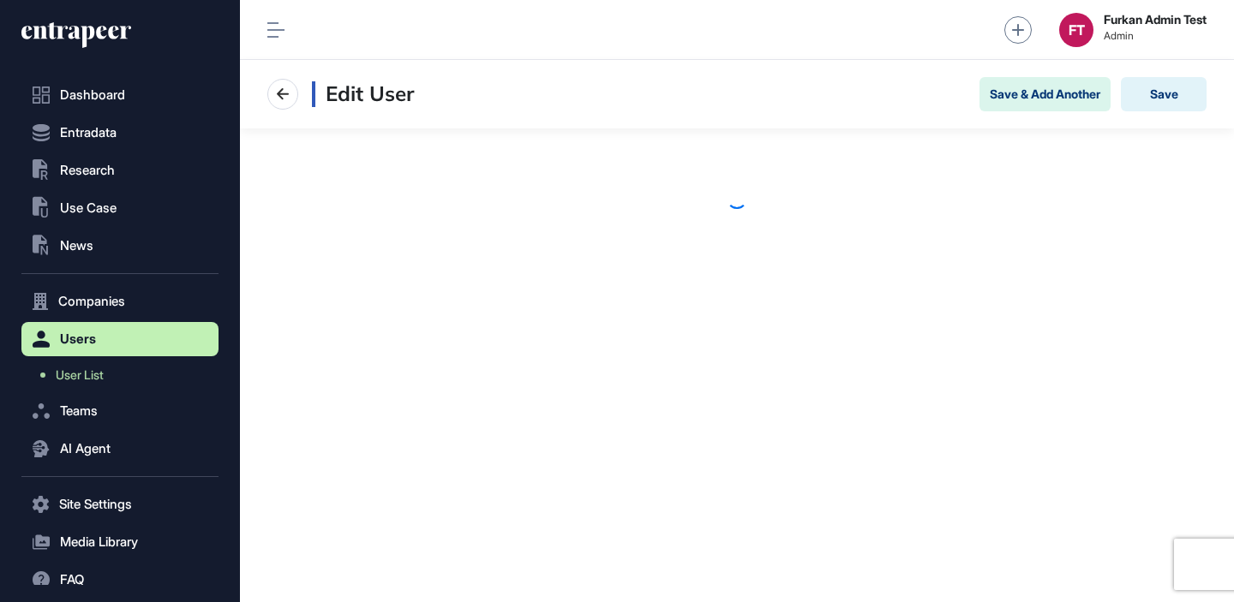
scroll to position [1, 1]
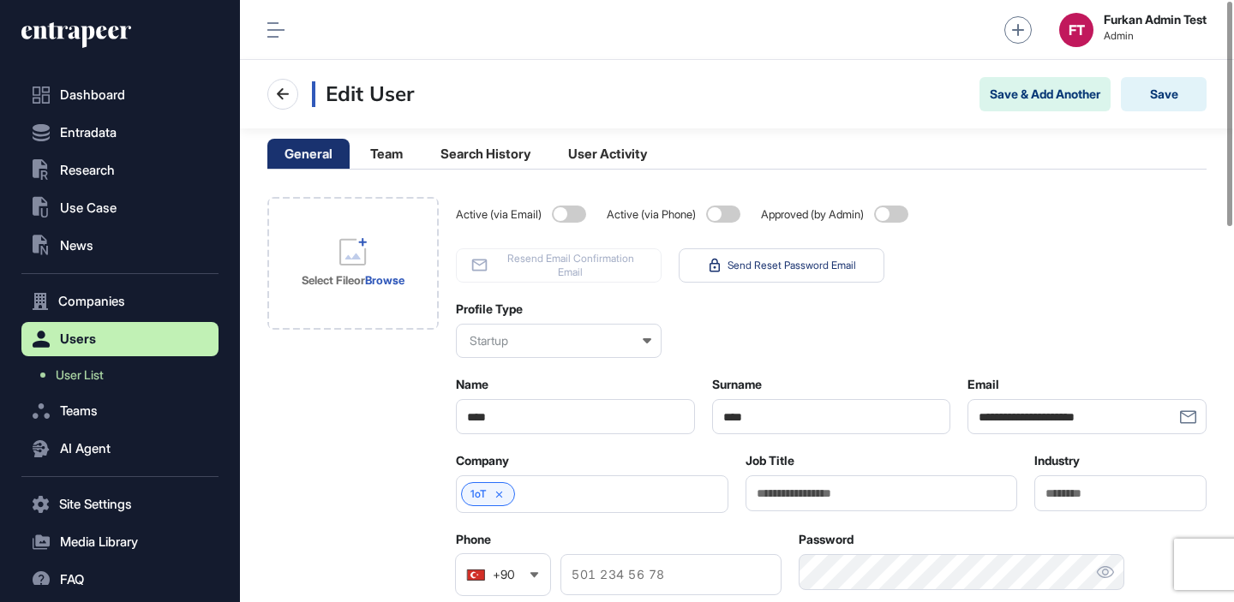
click at [891, 221] on span at bounding box center [891, 214] width 34 height 17
click at [1161, 87] on button "Save" at bounding box center [1164, 94] width 86 height 34
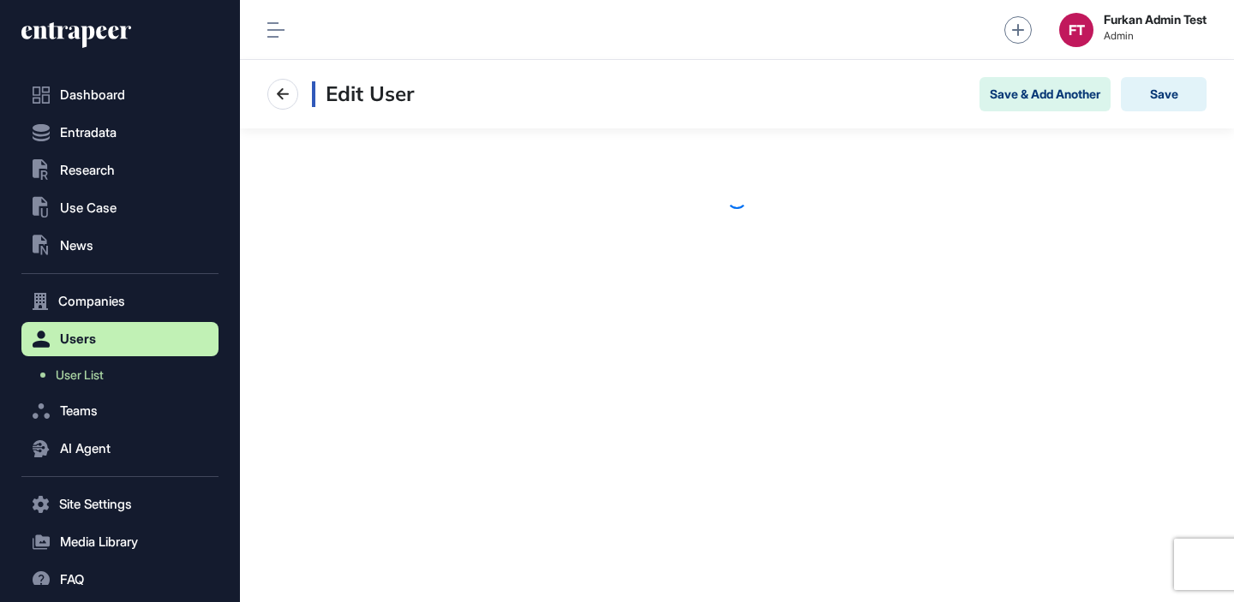
scroll to position [1, 1]
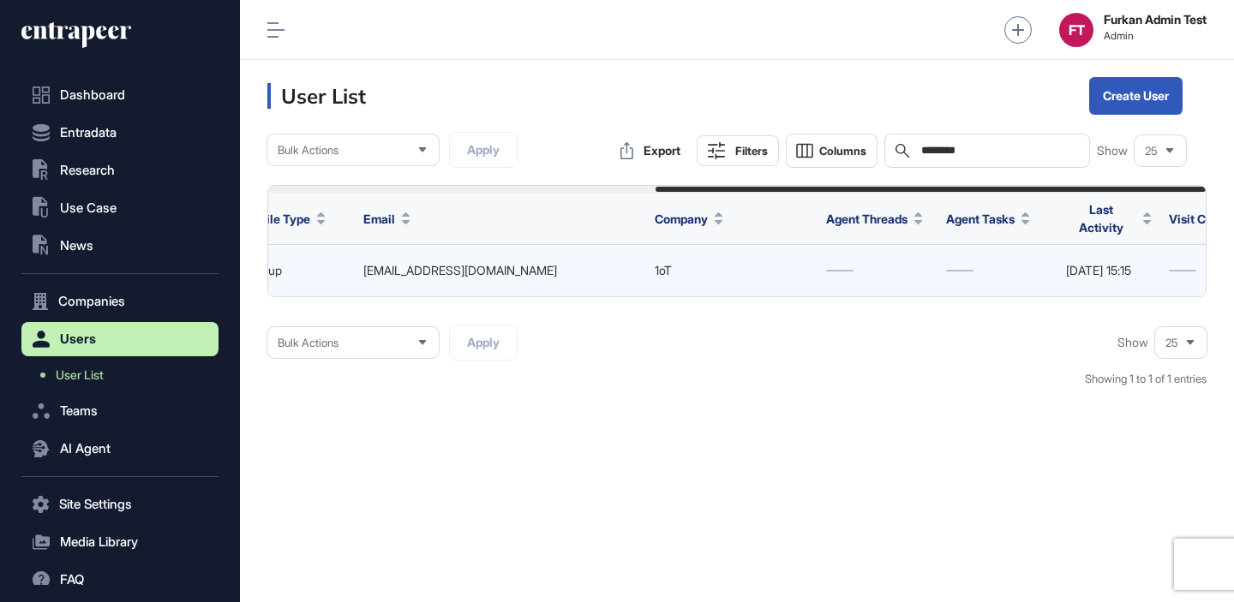
scroll to position [0, 660]
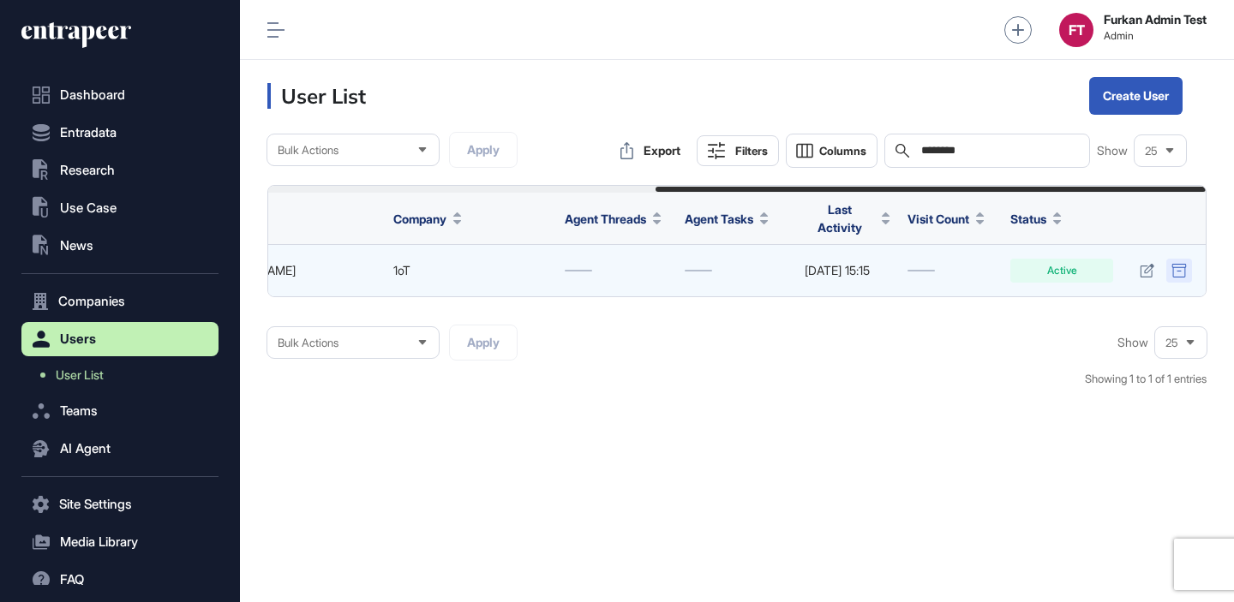
click at [1169, 259] on div at bounding box center [1179, 271] width 26 height 24
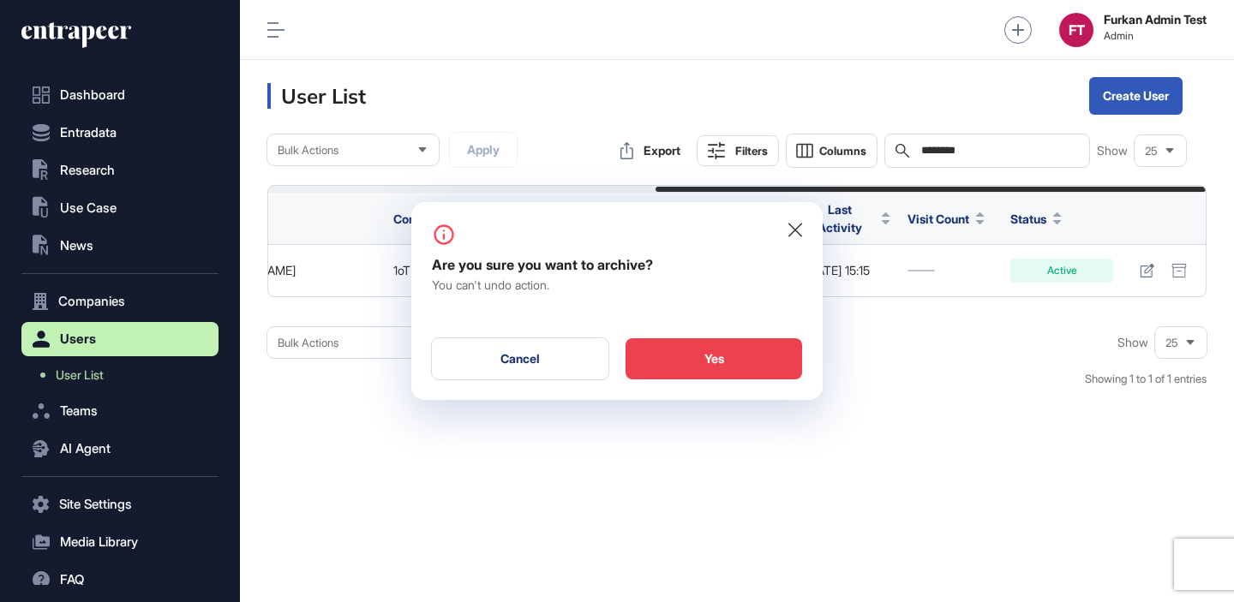
click at [749, 359] on div "Yes" at bounding box center [713, 358] width 176 height 41
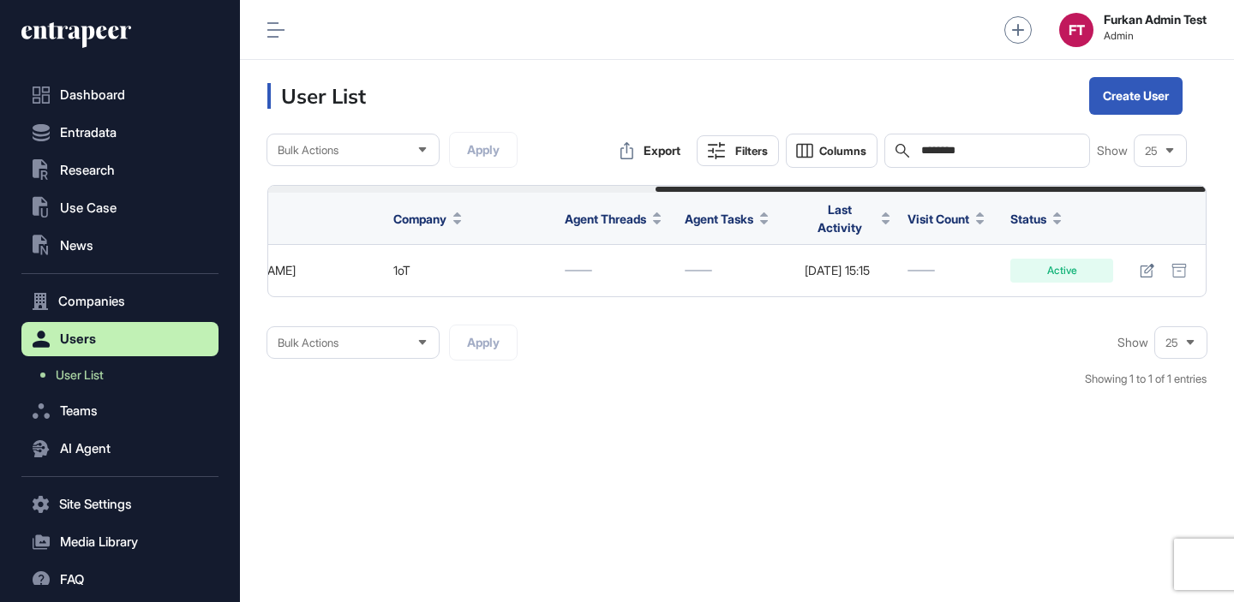
scroll to position [0, 0]
